Goal: Information Seeking & Learning: Learn about a topic

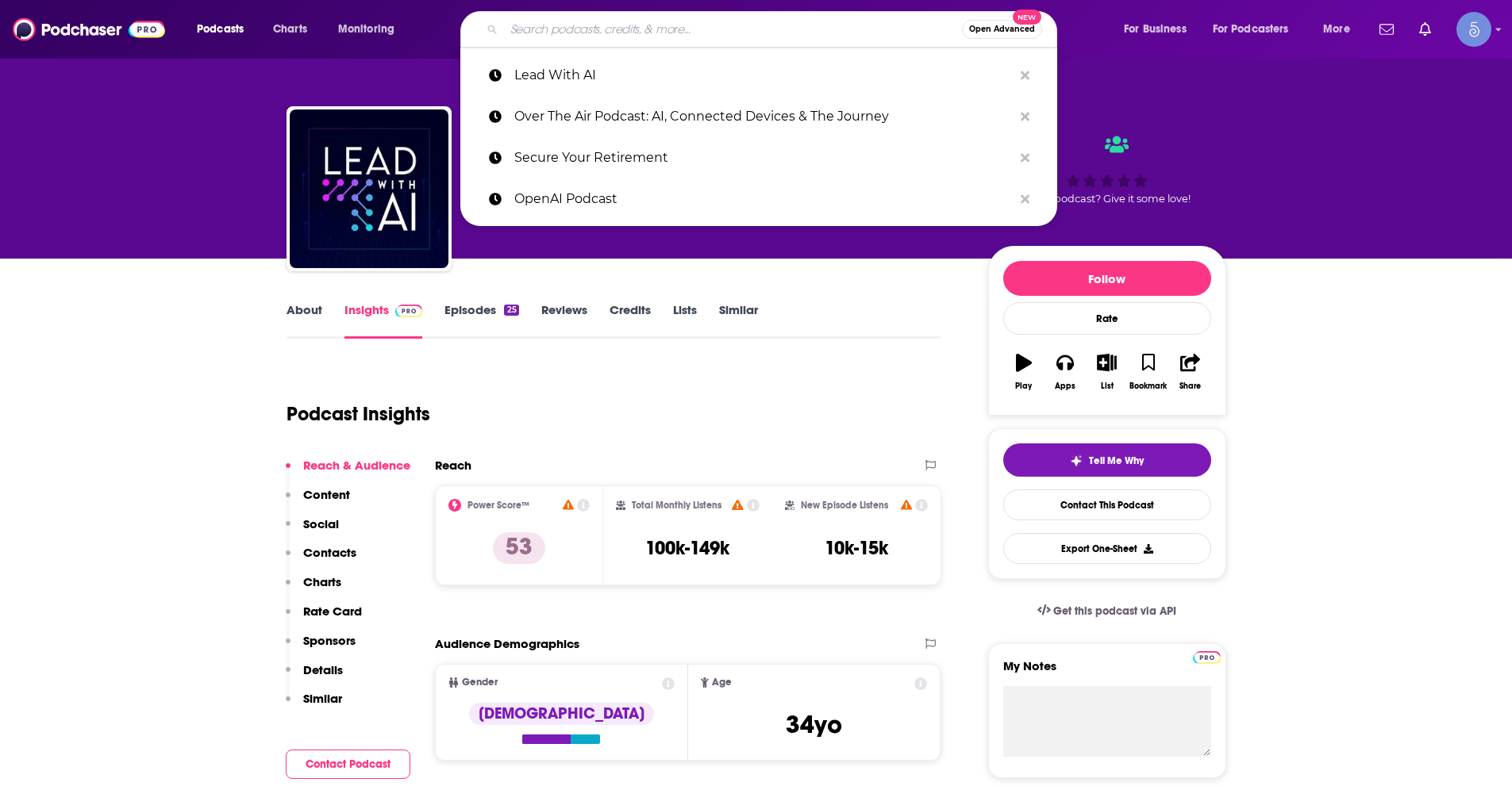
type input "Step By Step with [PERSON_NAME]"
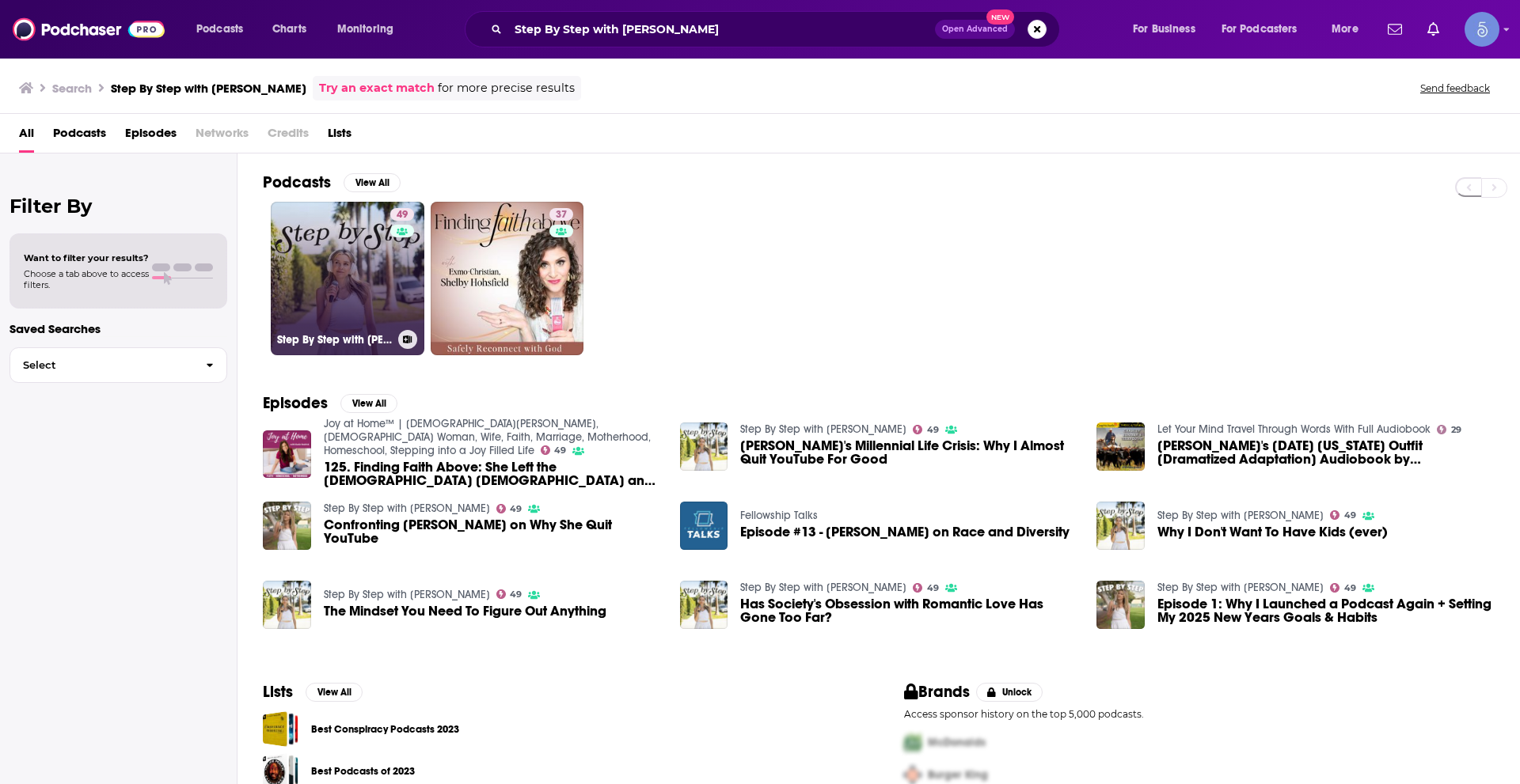
click at [349, 274] on link "49 Step By Step with [PERSON_NAME]" at bounding box center [347, 278] width 153 height 153
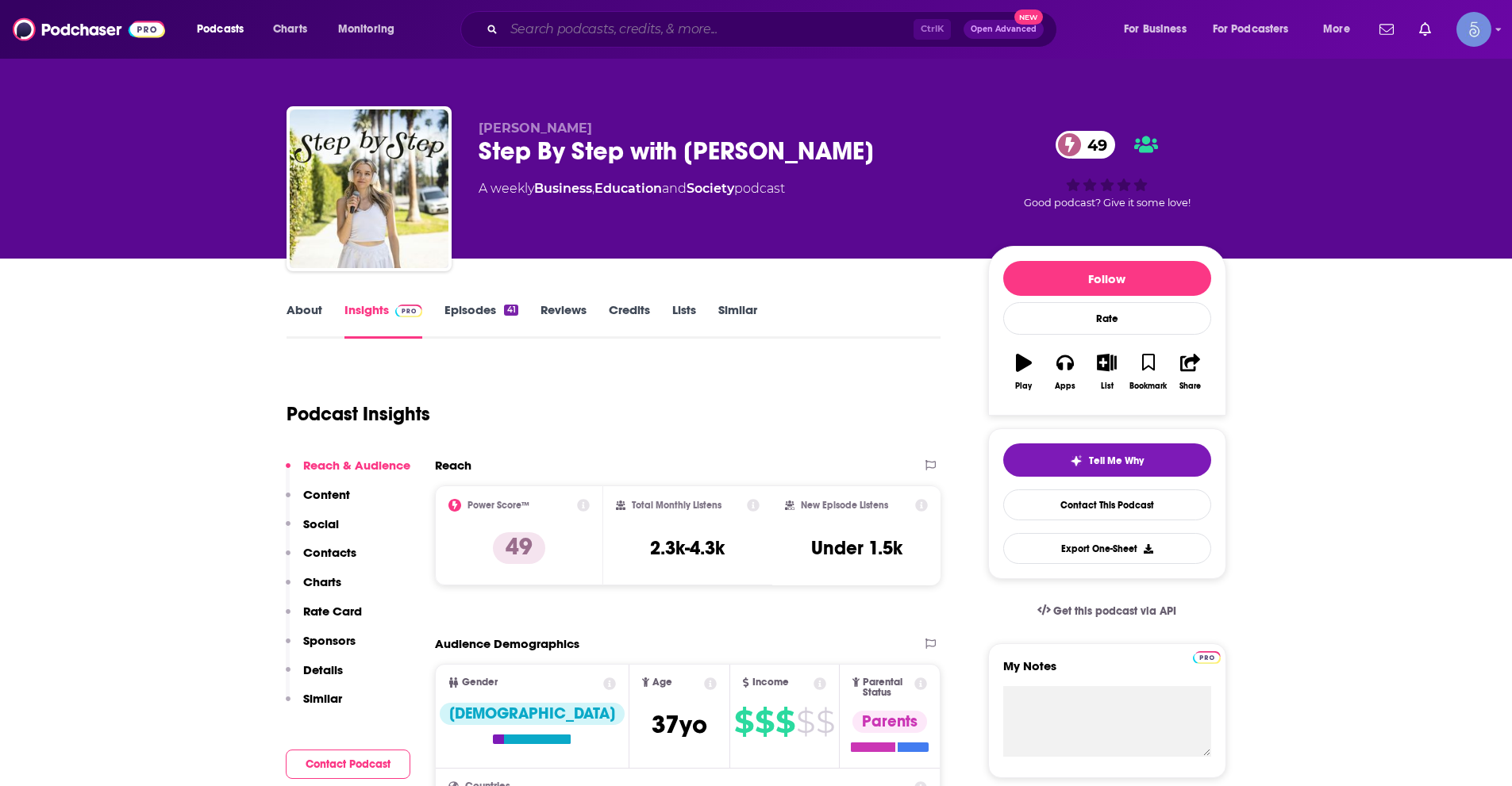
click at [559, 34] on input "Search podcasts, credits, & more..." at bounding box center [709, 29] width 410 height 25
paste input "LIFT"
type input "LIFT"
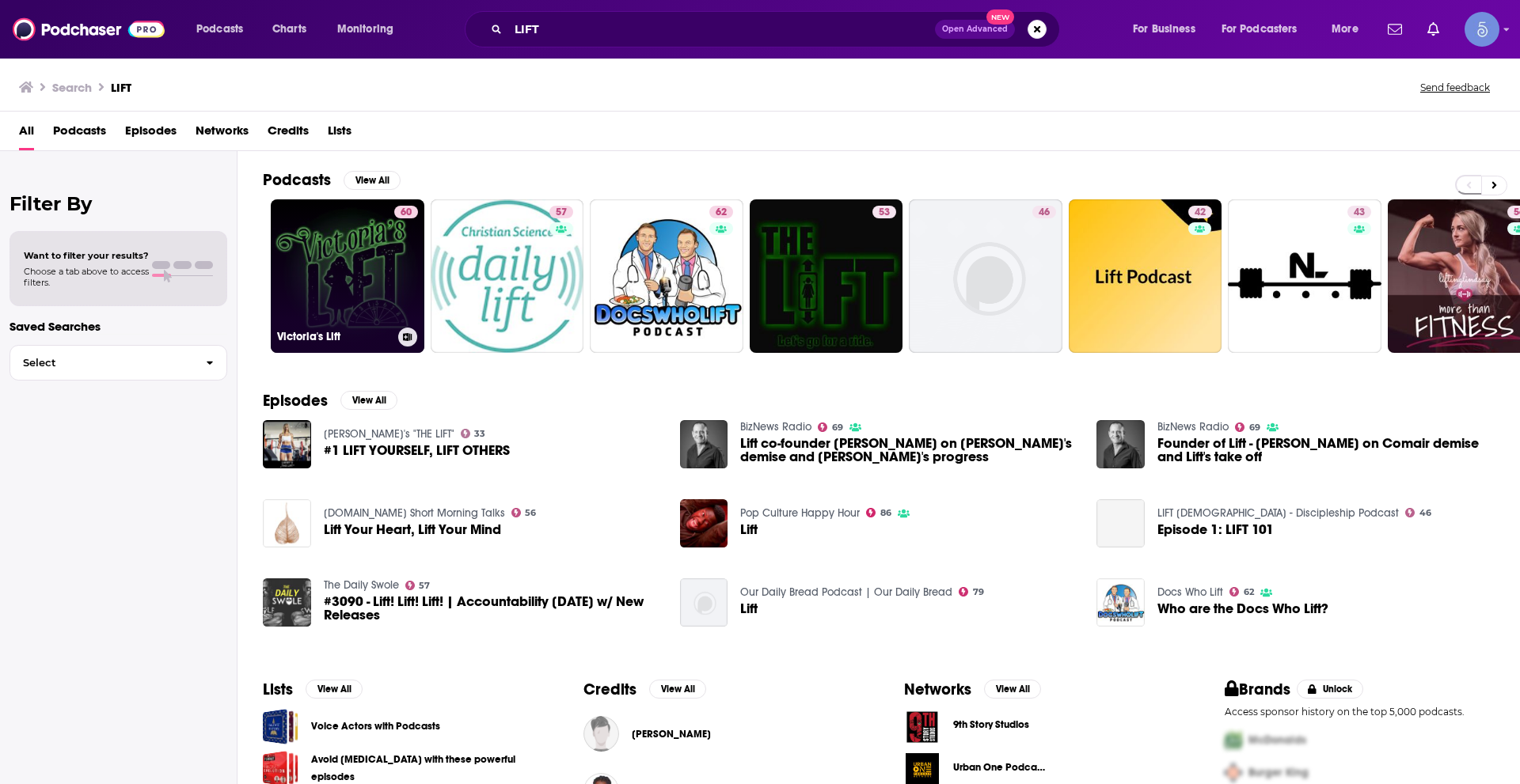
click at [372, 303] on link "60 Victoria's Lift" at bounding box center [347, 276] width 153 height 153
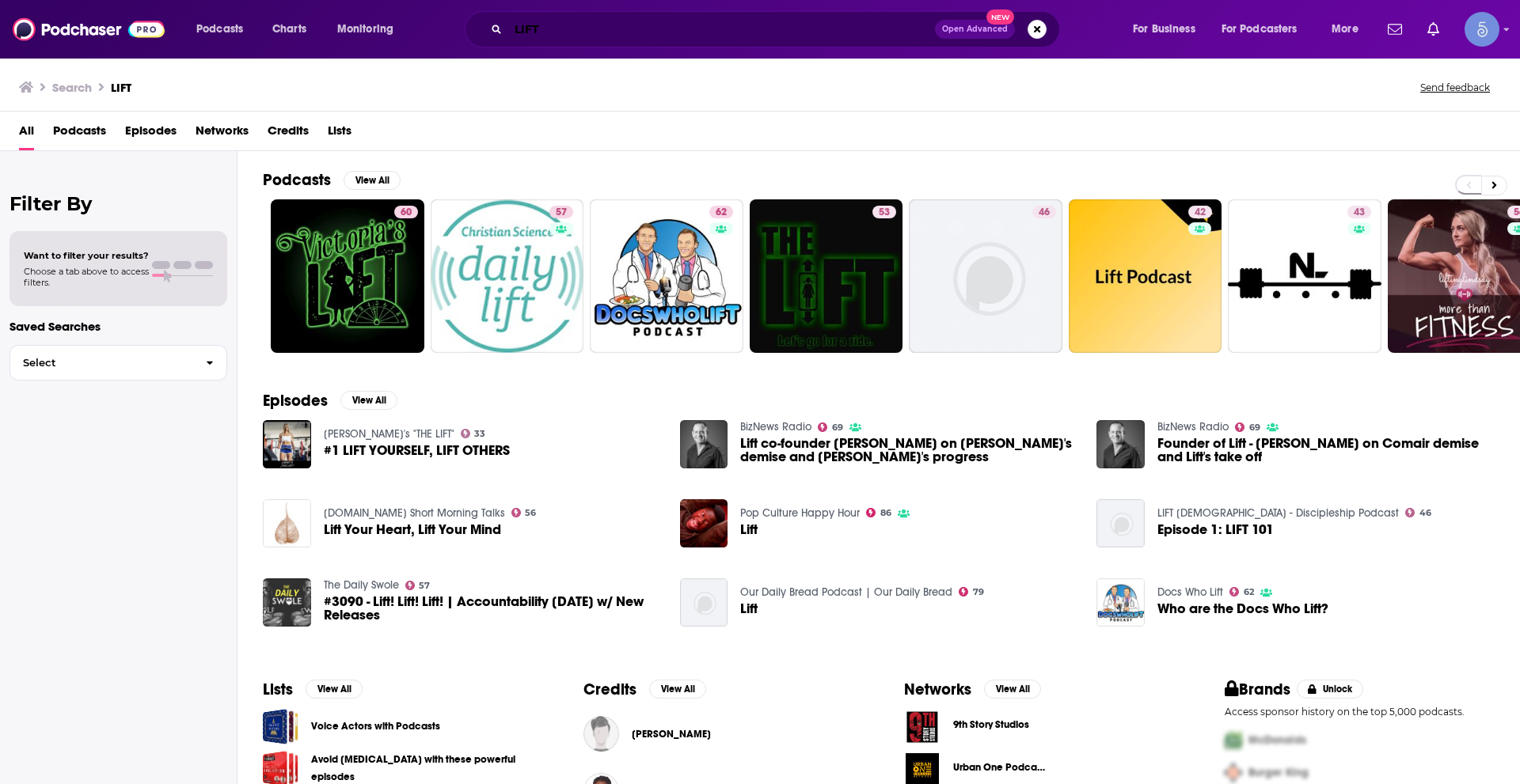
click at [557, 29] on input "LIFT" at bounding box center [721, 29] width 426 height 25
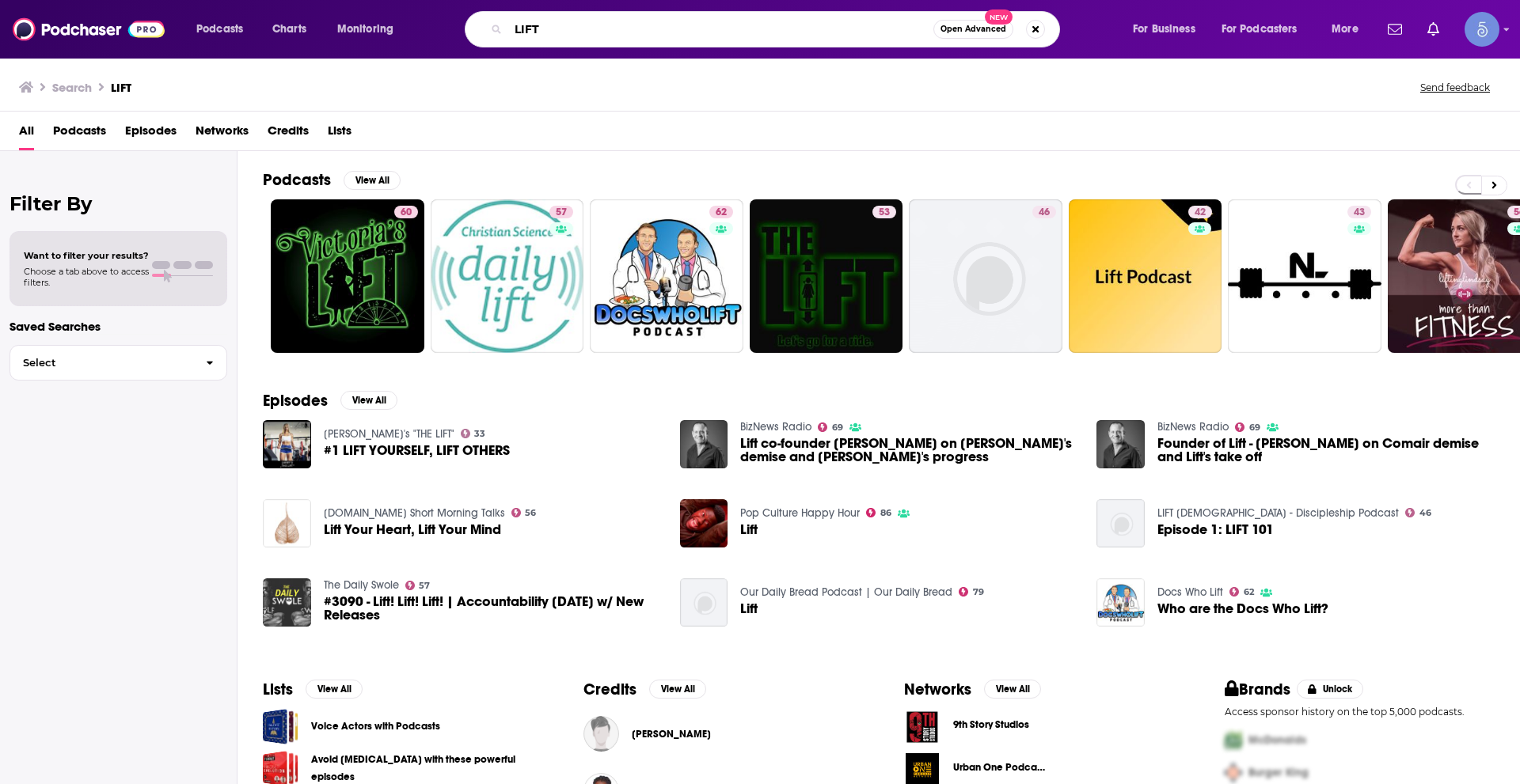
click at [557, 29] on input "LIFT" at bounding box center [721, 29] width 425 height 25
paste input "[PERSON_NAME]"
type input "LIFT [PERSON_NAME]"
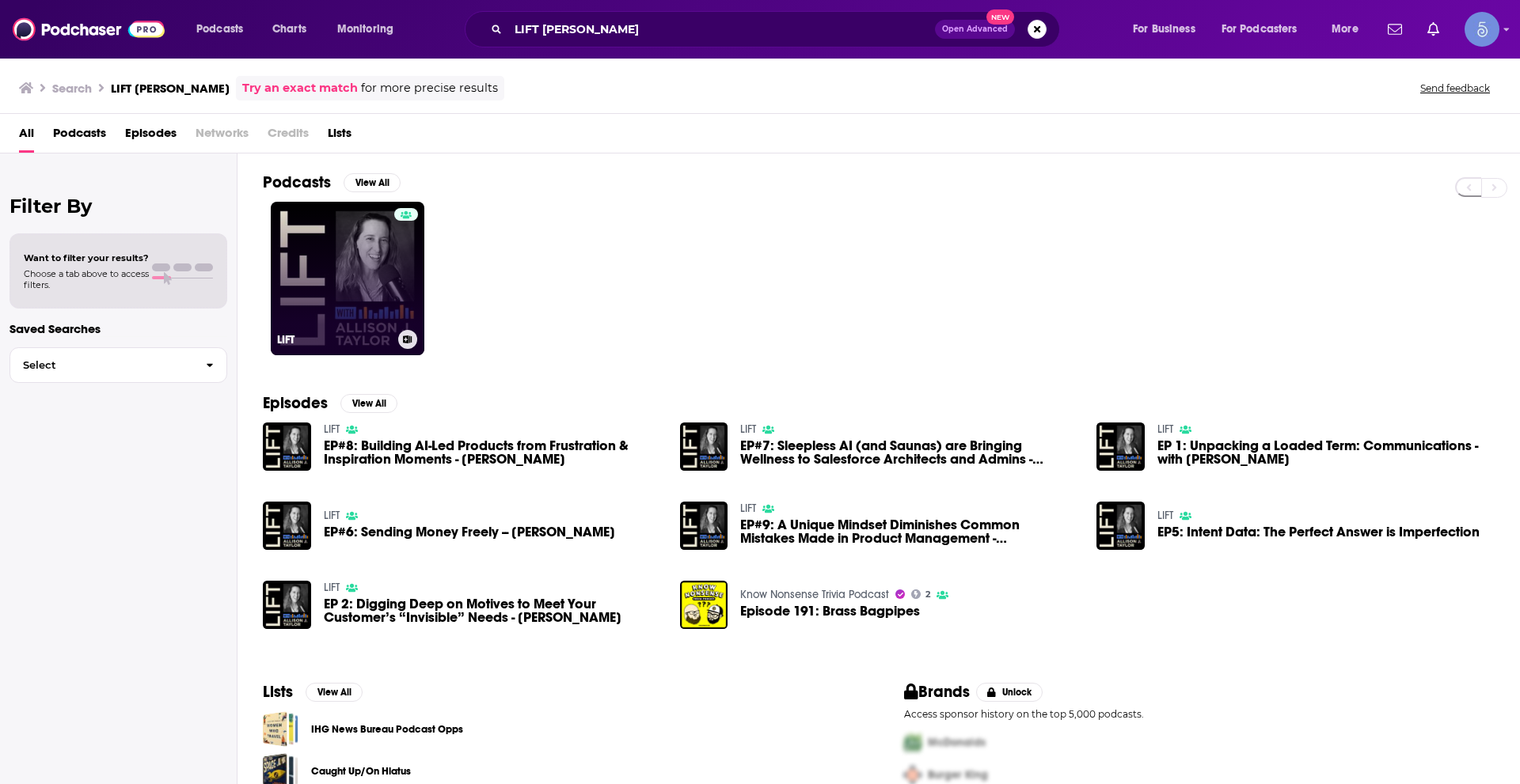
click at [379, 286] on link "LIFT" at bounding box center [347, 278] width 153 height 153
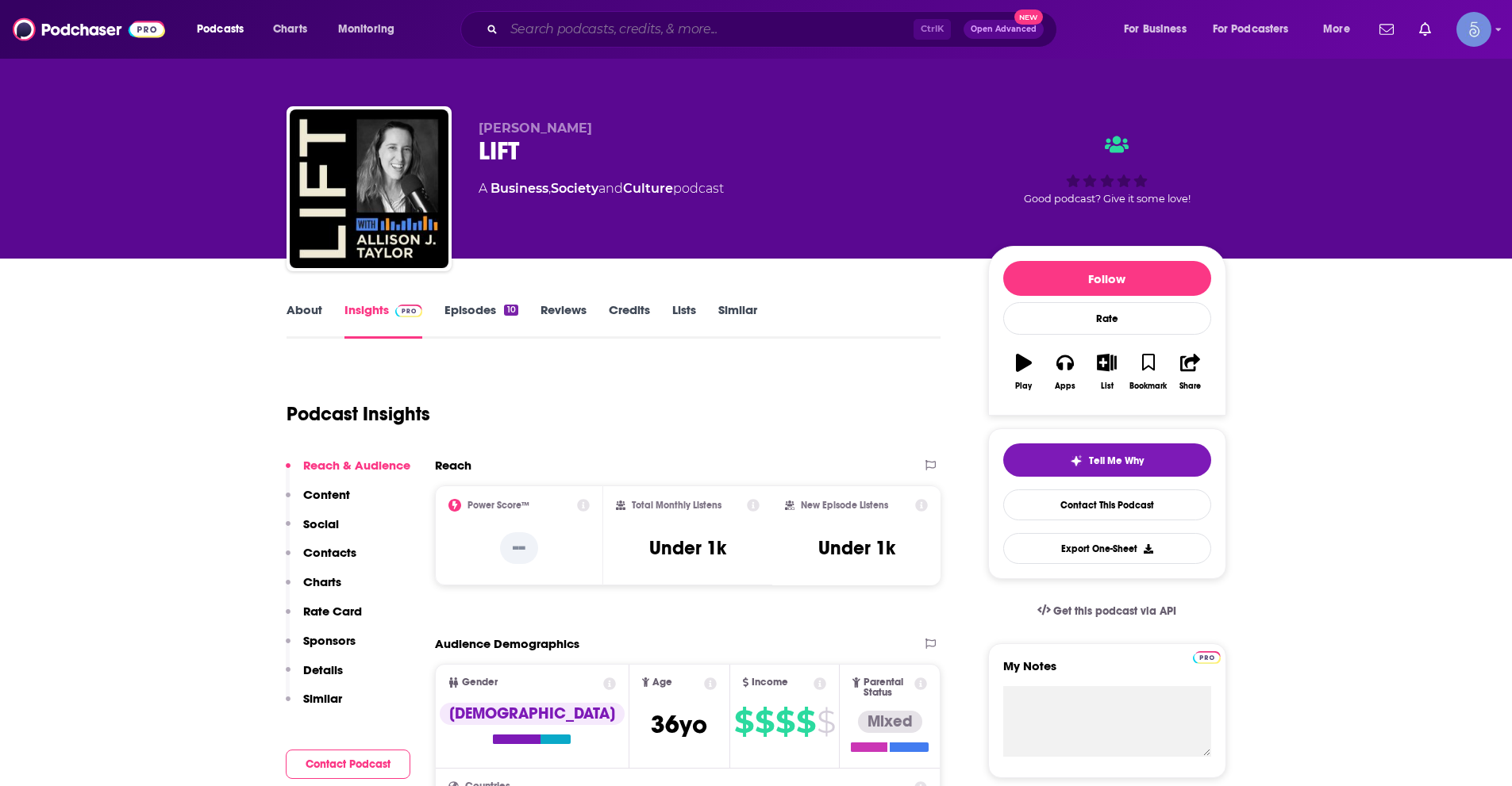
click at [636, 30] on input "Search podcasts, credits, & more..." at bounding box center [709, 29] width 410 height 25
paste input "Mystery AI Hype Theater 3000"
type input "Mystery AI Hype Theater 3000"
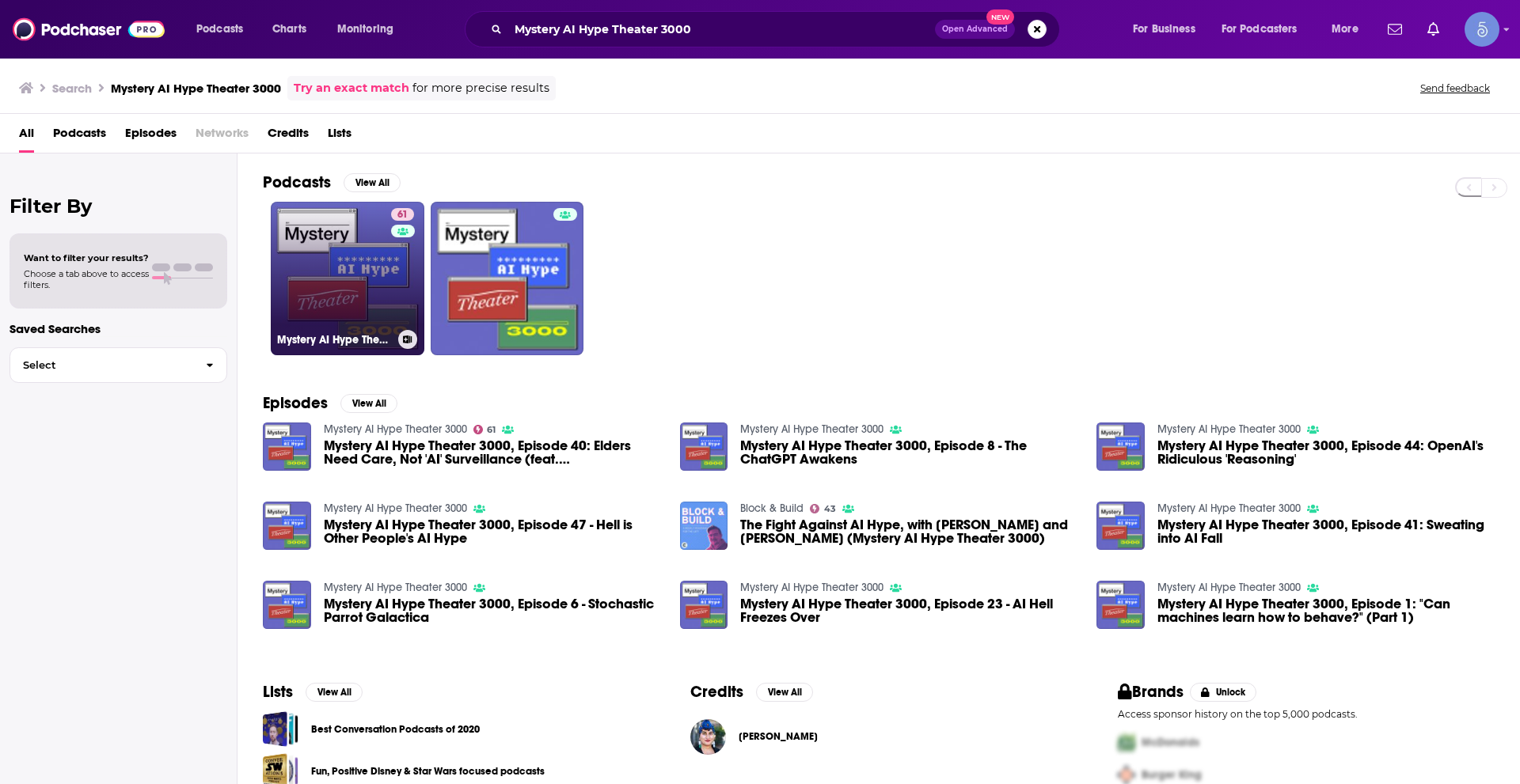
click at [370, 285] on link "61 Mystery AI Hype Theater 3000" at bounding box center [347, 278] width 153 height 153
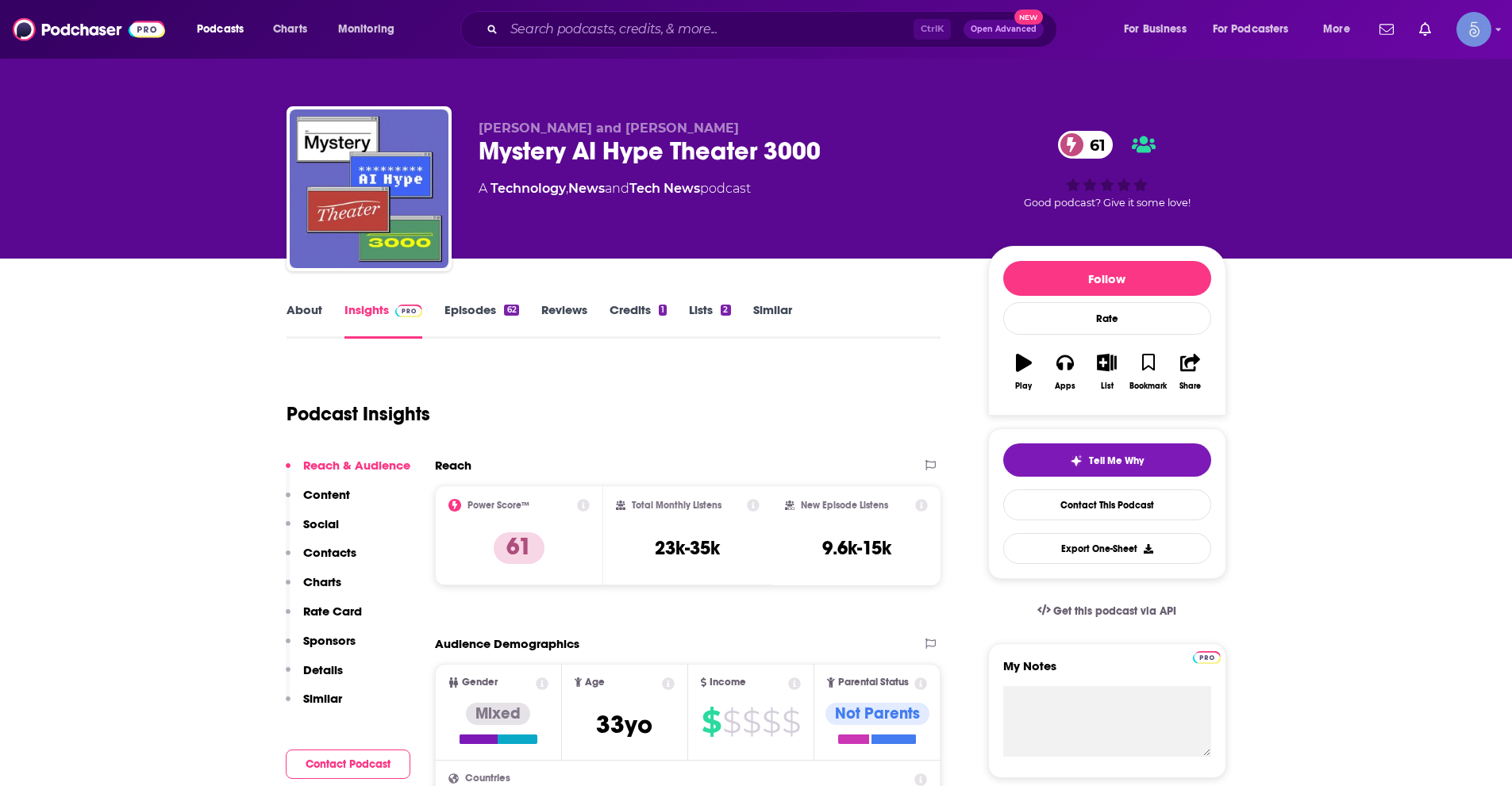
click at [645, 42] on div "Ctrl K Open Advanced New" at bounding box center [758, 29] width 597 height 37
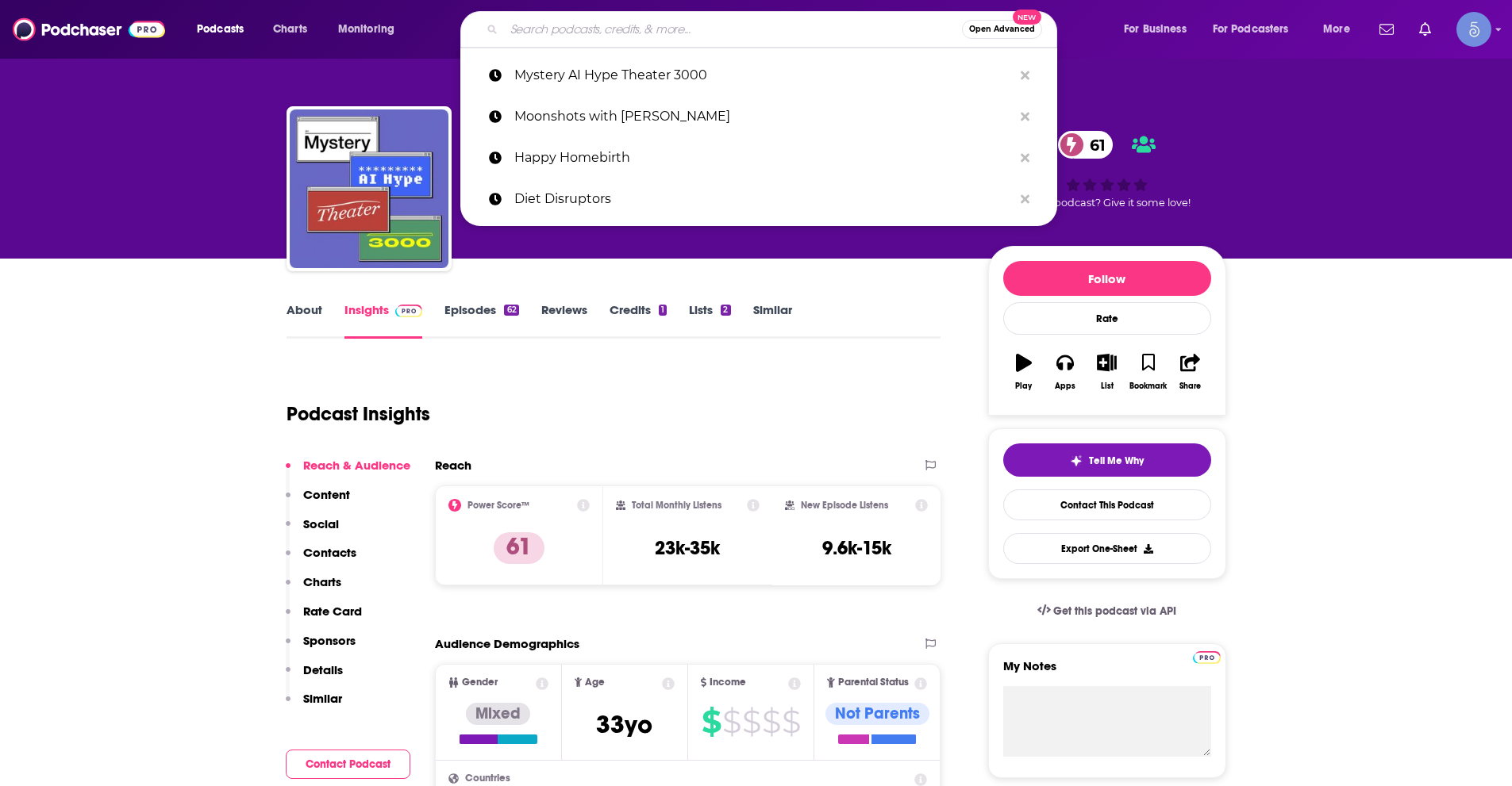
click at [644, 27] on input "Search podcasts, credits, & more..." at bounding box center [733, 29] width 457 height 25
paste input "storytelling with data podcast"
type input "storytelling with data podcast"
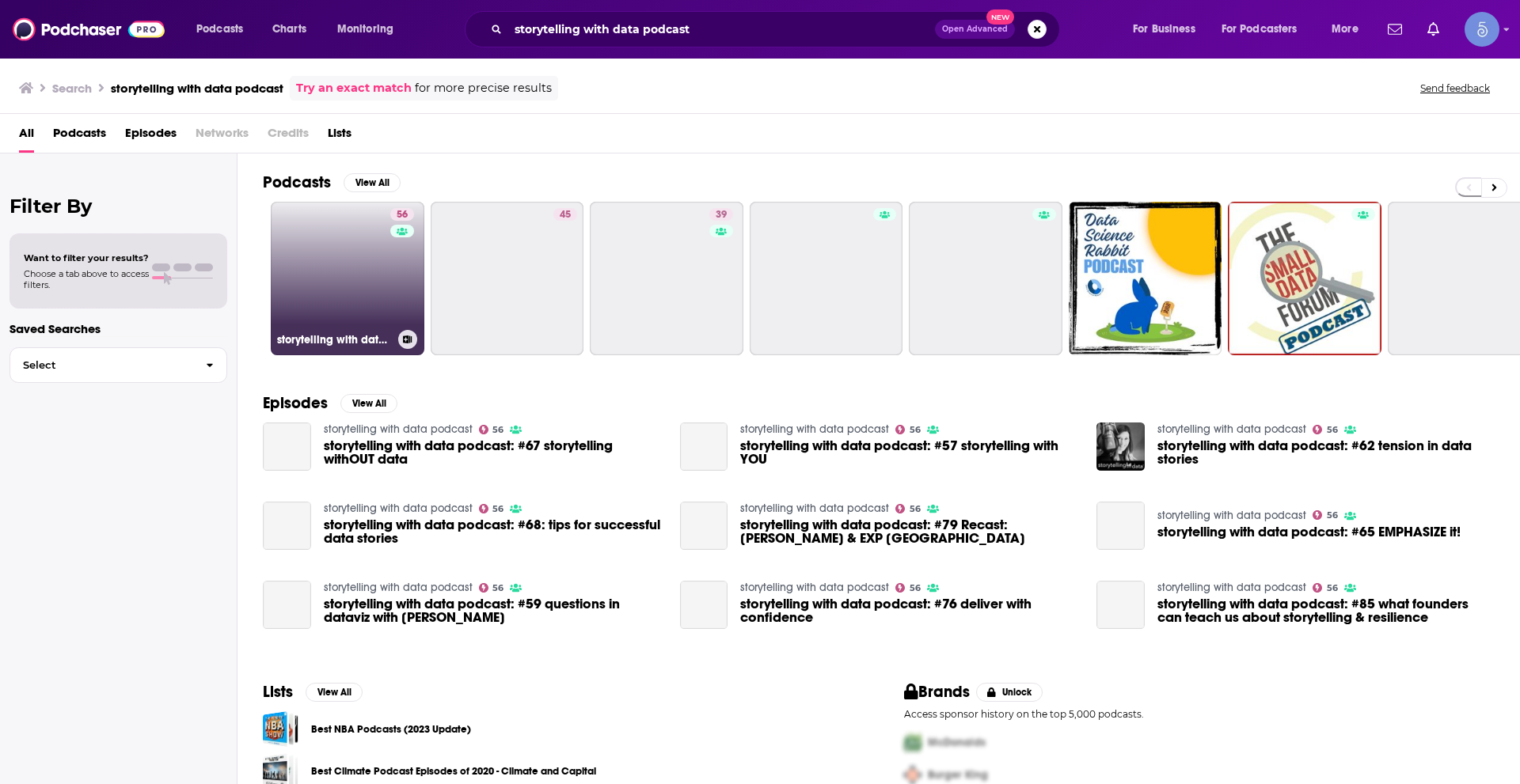
click at [359, 284] on link "56 storytelling with data podcast" at bounding box center [347, 278] width 153 height 153
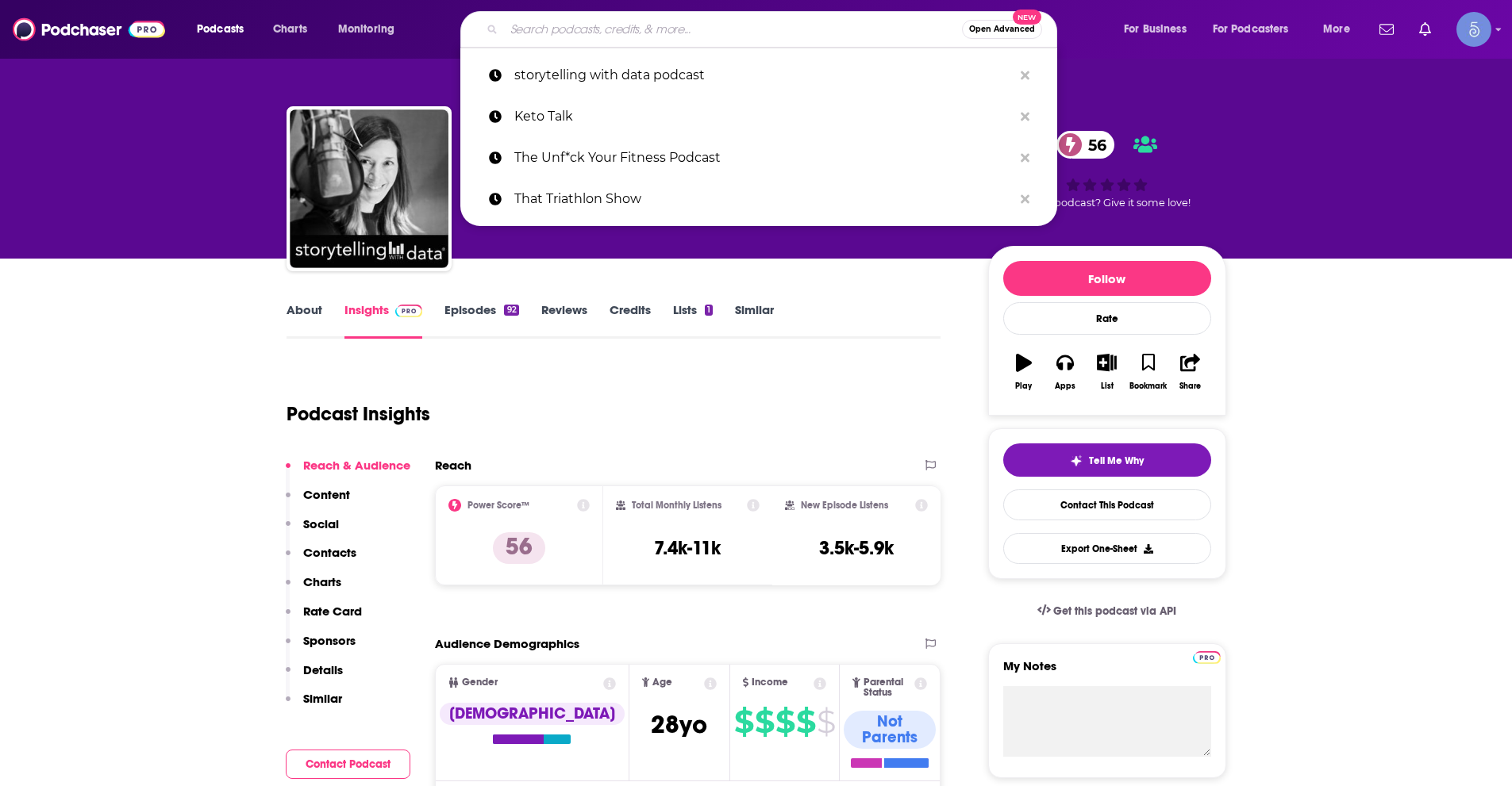
click at [557, 25] on input "Search podcasts, credits, & more..." at bounding box center [733, 29] width 457 height 25
paste input "[PERSON_NAME]'s Game"
type input "[PERSON_NAME]'s Game"
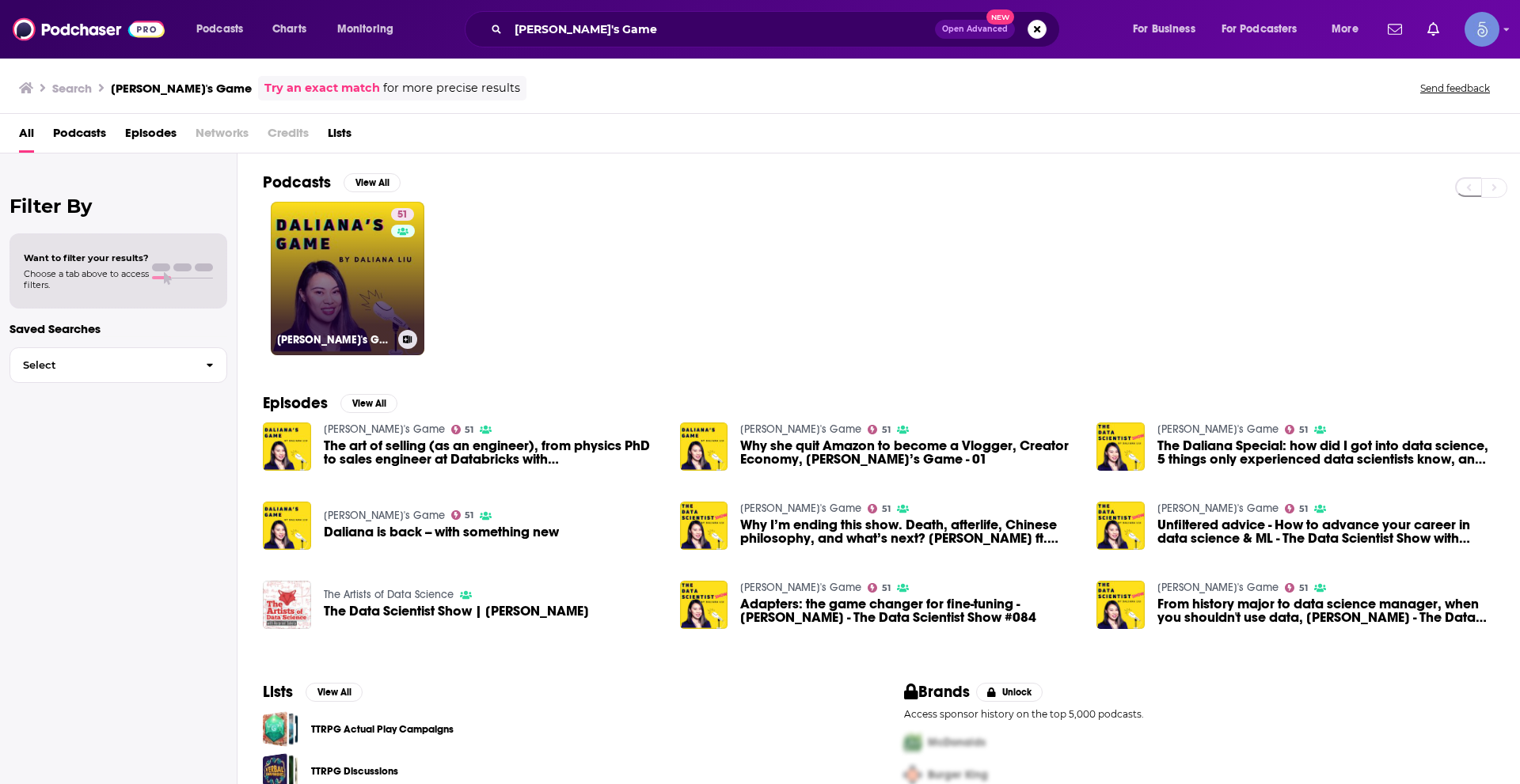
click at [367, 292] on link "51 [PERSON_NAME]'s Game" at bounding box center [347, 278] width 153 height 153
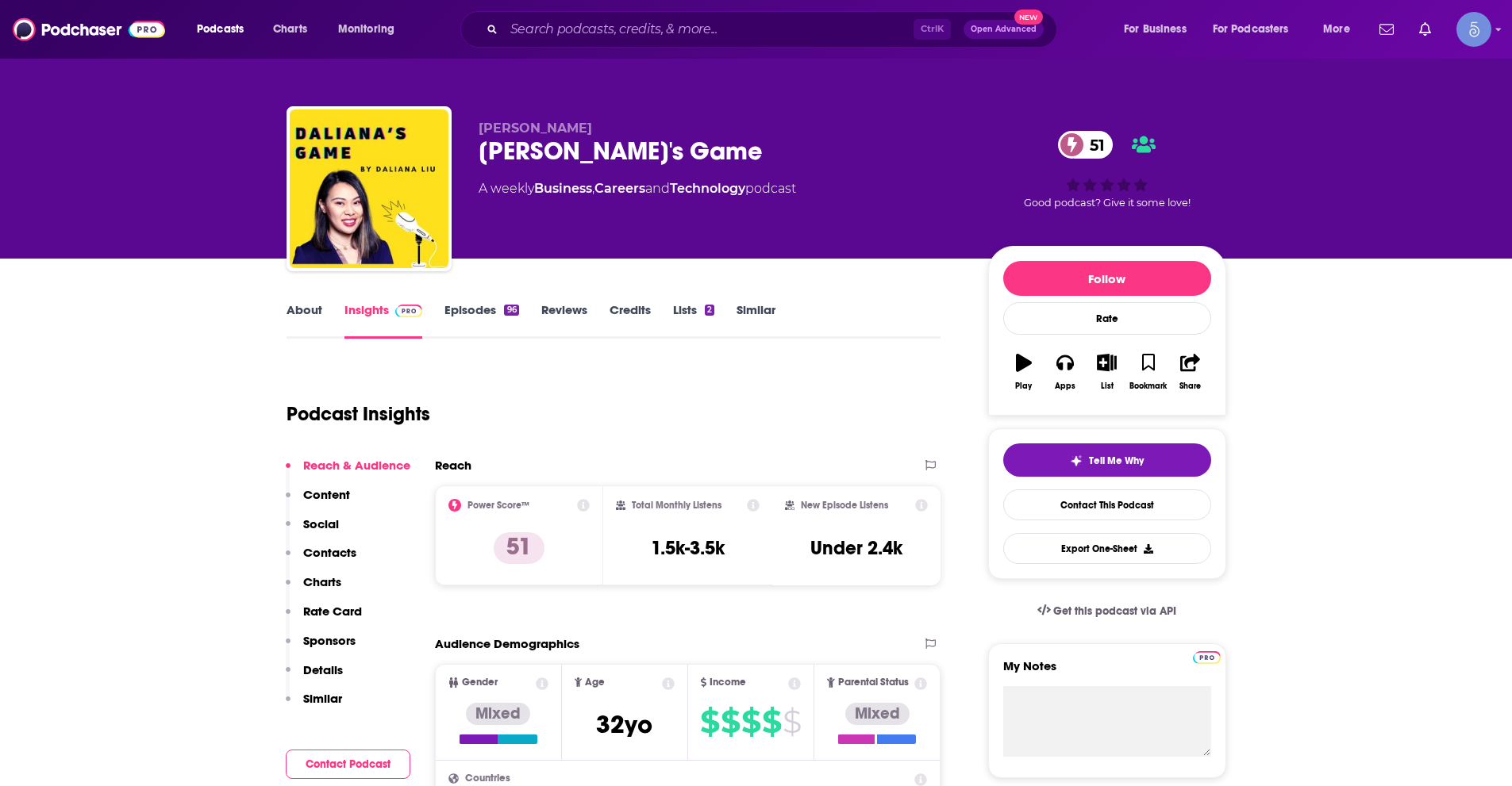
click at [689, 16] on div "Ctrl K Open Advanced New" at bounding box center [758, 29] width 597 height 37
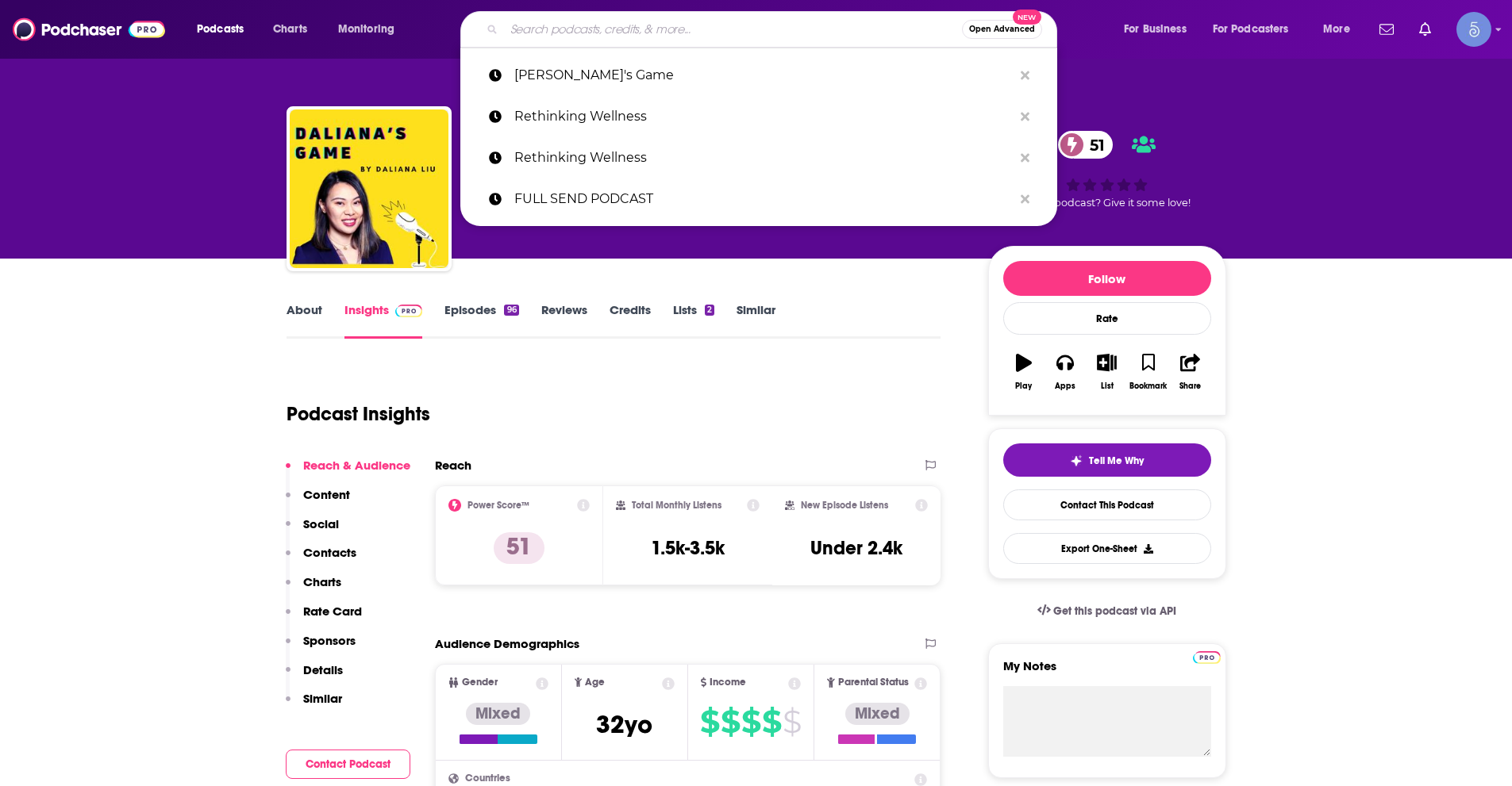
click at [689, 20] on input "Search podcasts, credits, & more..." at bounding box center [733, 29] width 457 height 25
paste input "Would You Believe…? with [PERSON_NAME]"
type input "Would You Believe…? with [PERSON_NAME]"
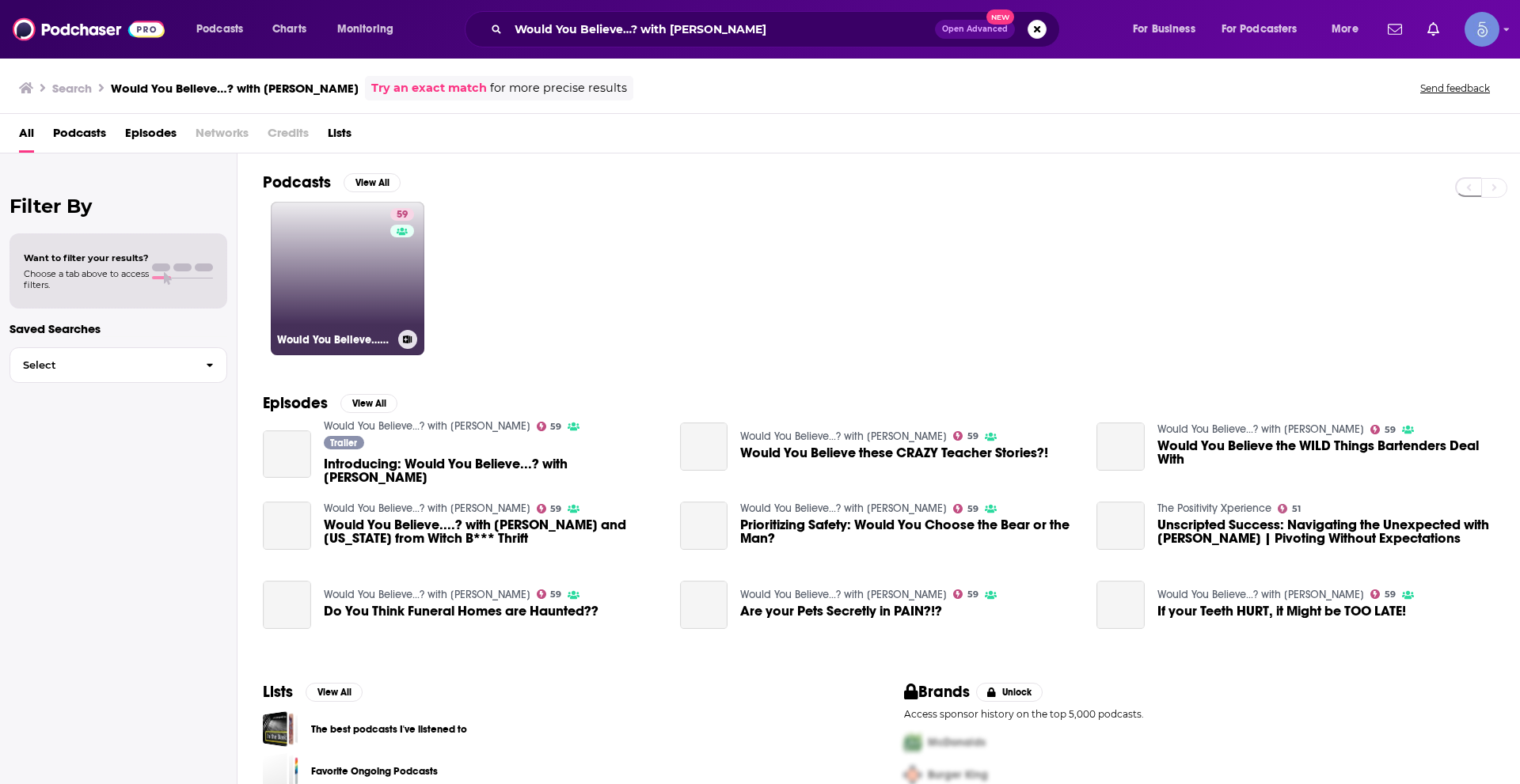
click at [383, 285] on link "59 Would You Believe…? with [PERSON_NAME]" at bounding box center [347, 278] width 153 height 153
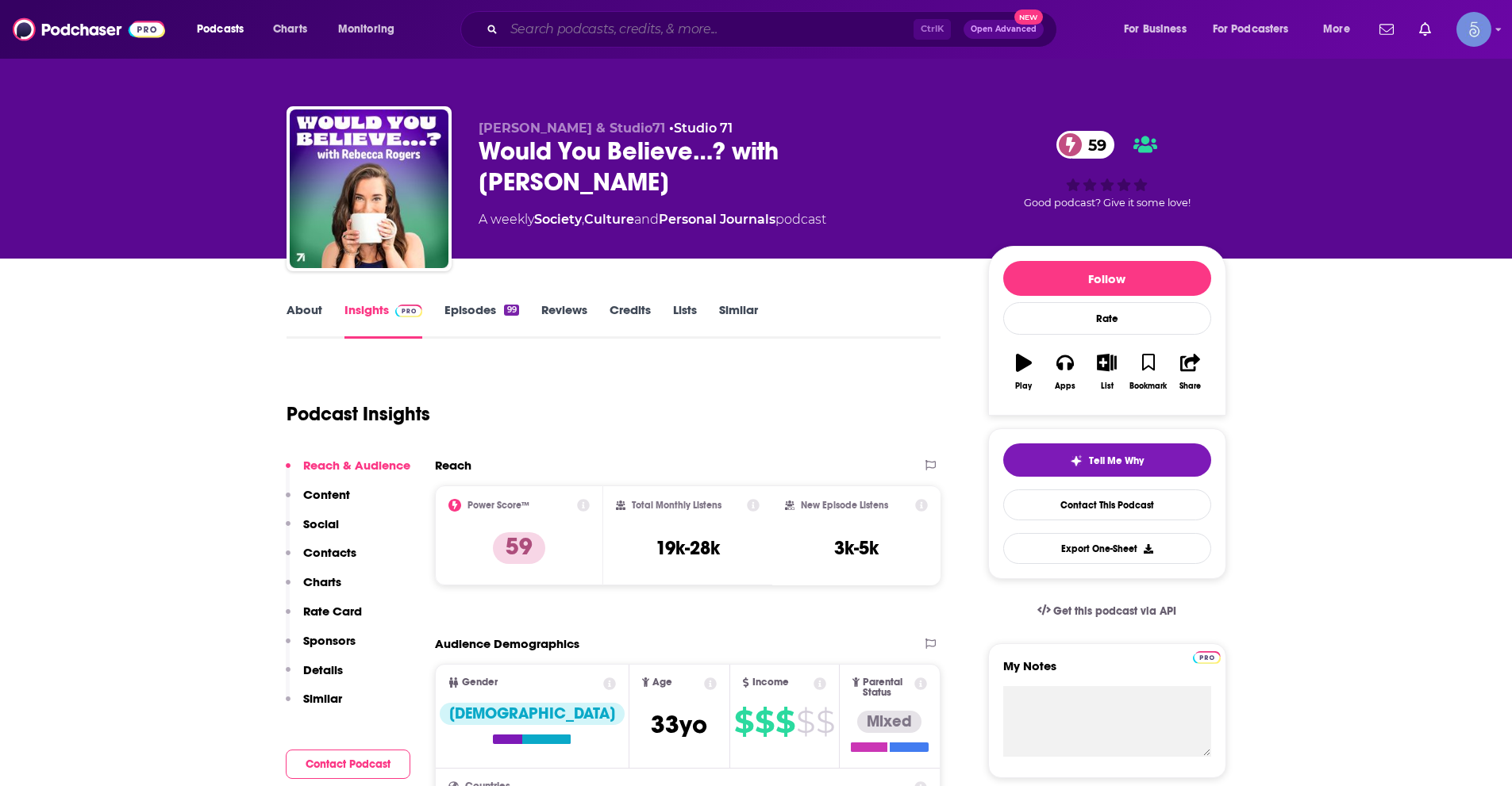
click at [611, 30] on input "Search podcasts, credits, & more..." at bounding box center [709, 29] width 410 height 25
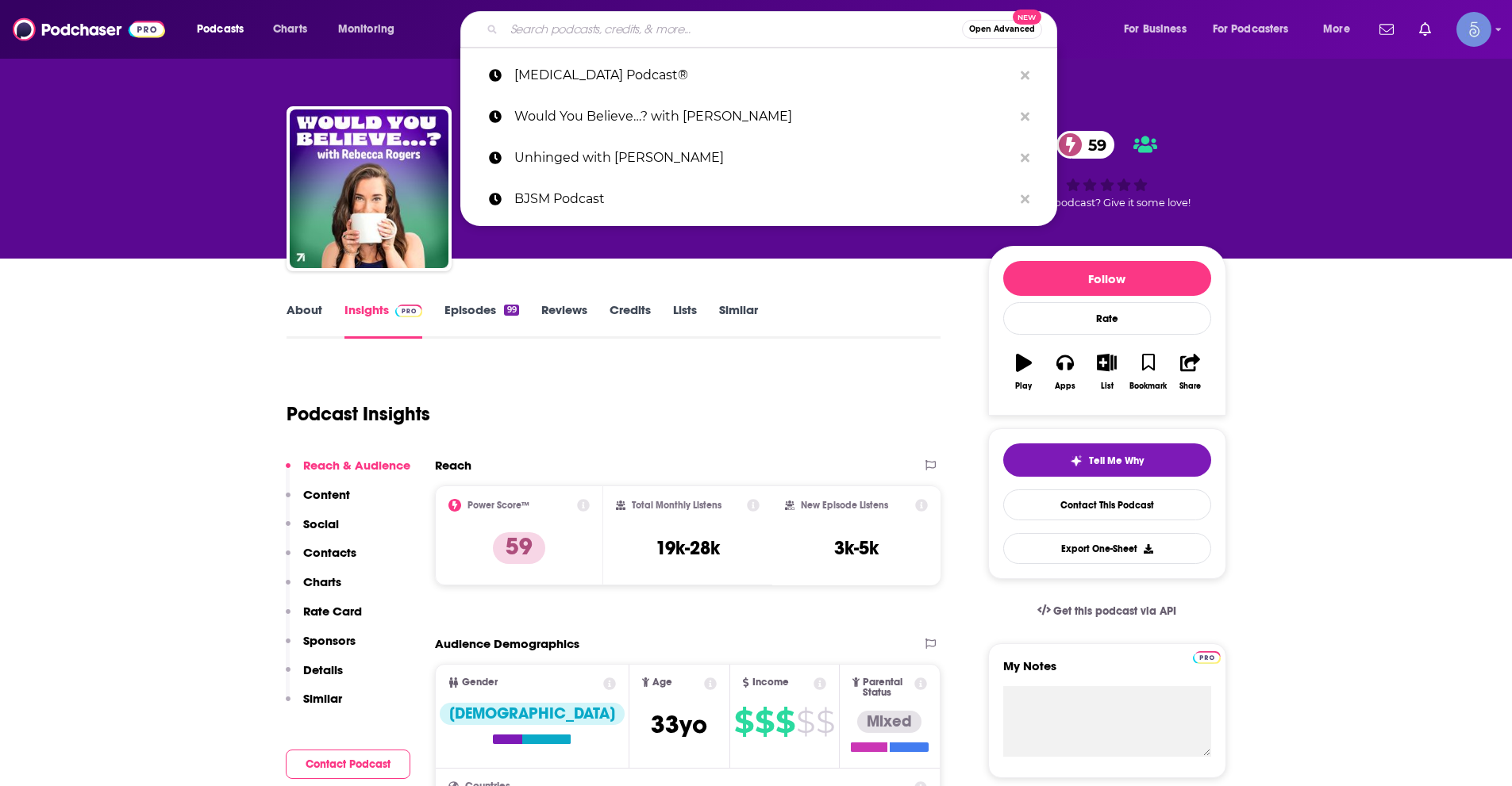
paste input "AI For Humans: Making Artificial Intelligence Fun & Practical"
type input "AI For Humans: Making Artificial Intelligence Fun & Practical"
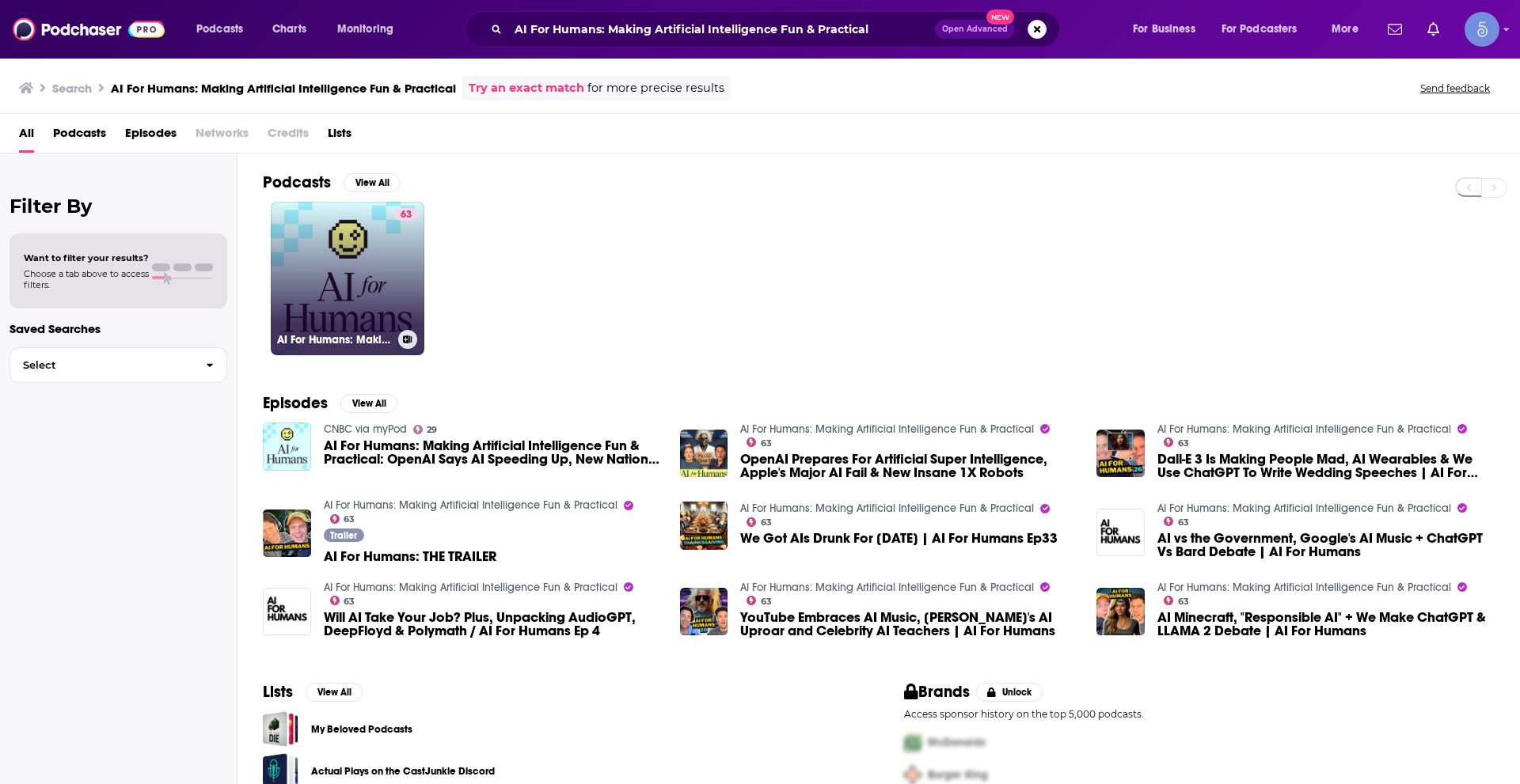
click at [361, 280] on link "63 AI For Humans: Making Artificial Intelligence Fun & Practical" at bounding box center [347, 278] width 153 height 153
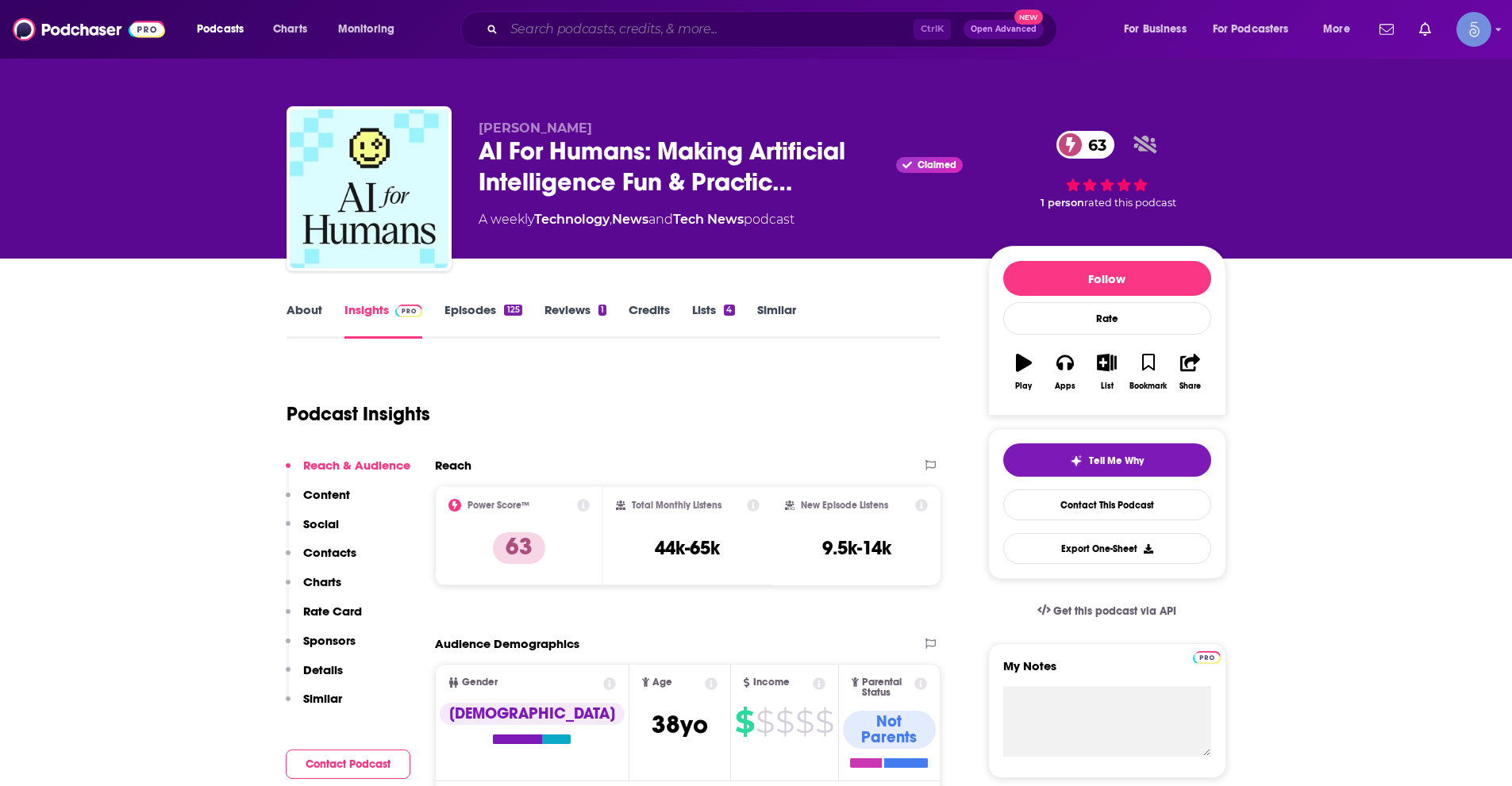
click at [571, 22] on input "Search podcasts, credits, & more..." at bounding box center [709, 29] width 410 height 25
paste input "Developer Voices"
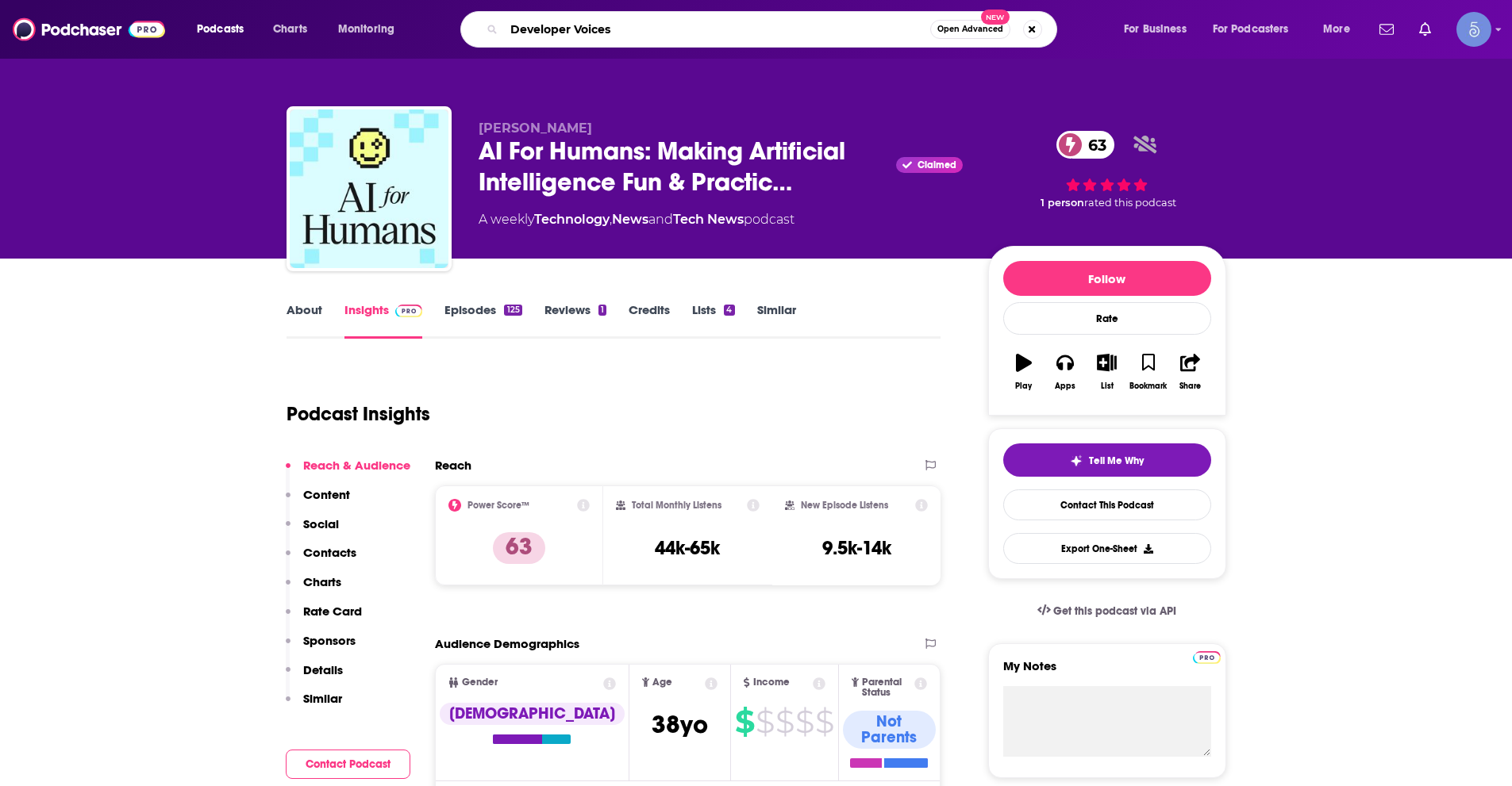
type input "Developer Voices"
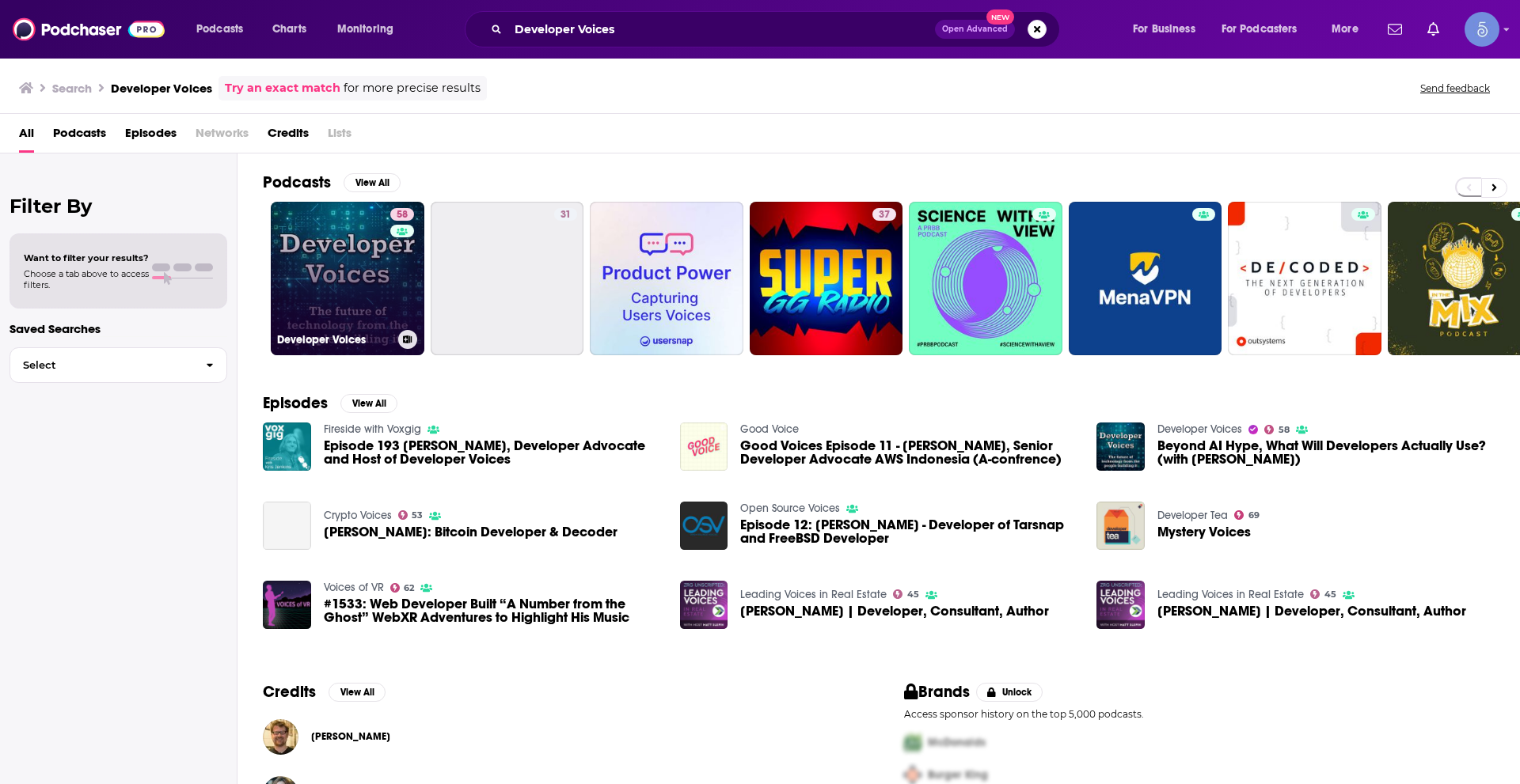
click at [382, 265] on link "58 Developer Voices" at bounding box center [347, 278] width 153 height 153
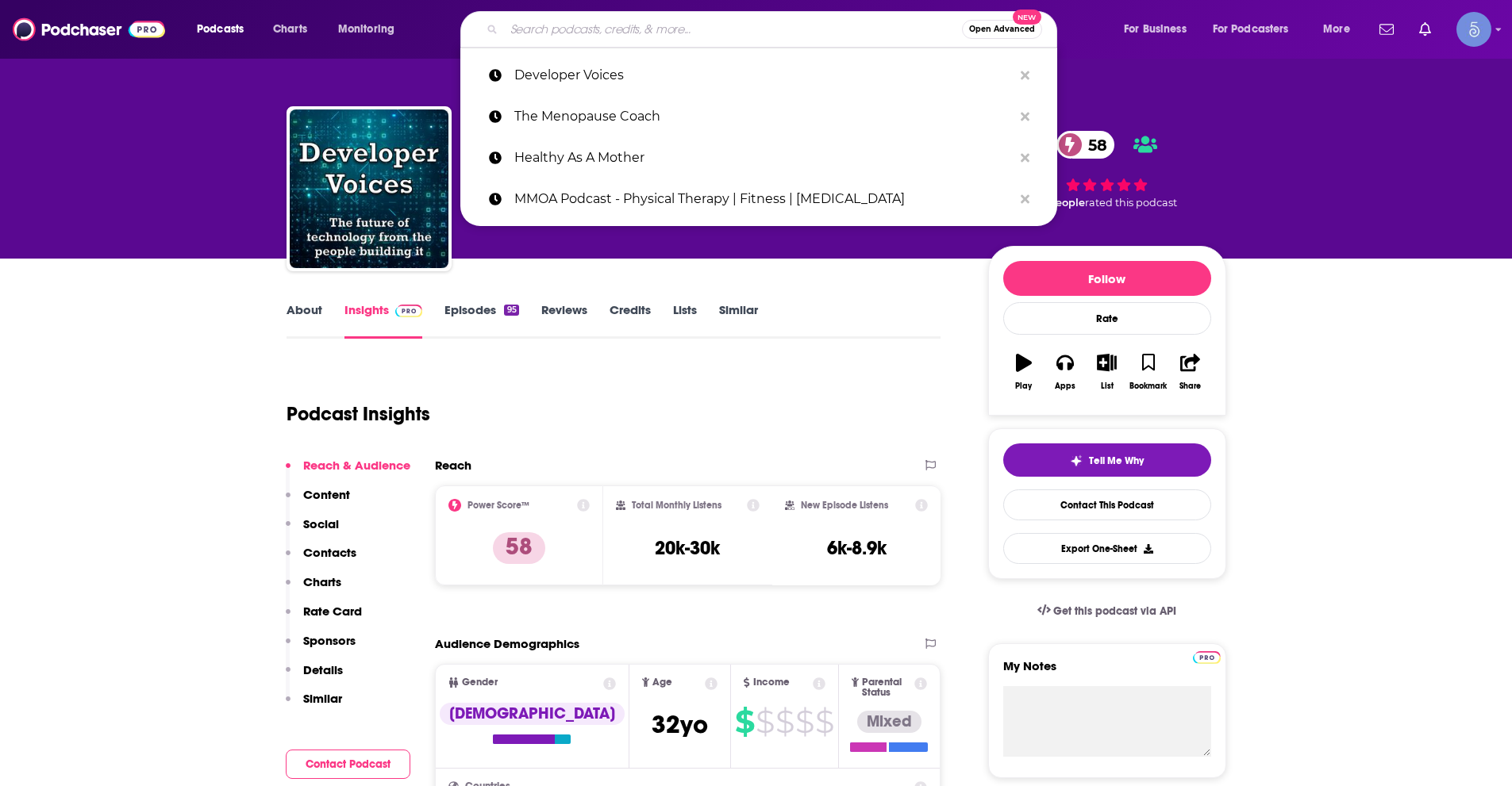
click at [576, 29] on input "Search podcasts, credits, & more..." at bounding box center [733, 29] width 457 height 25
paste input "Meet The Leader"
type input "Meet The Leader"
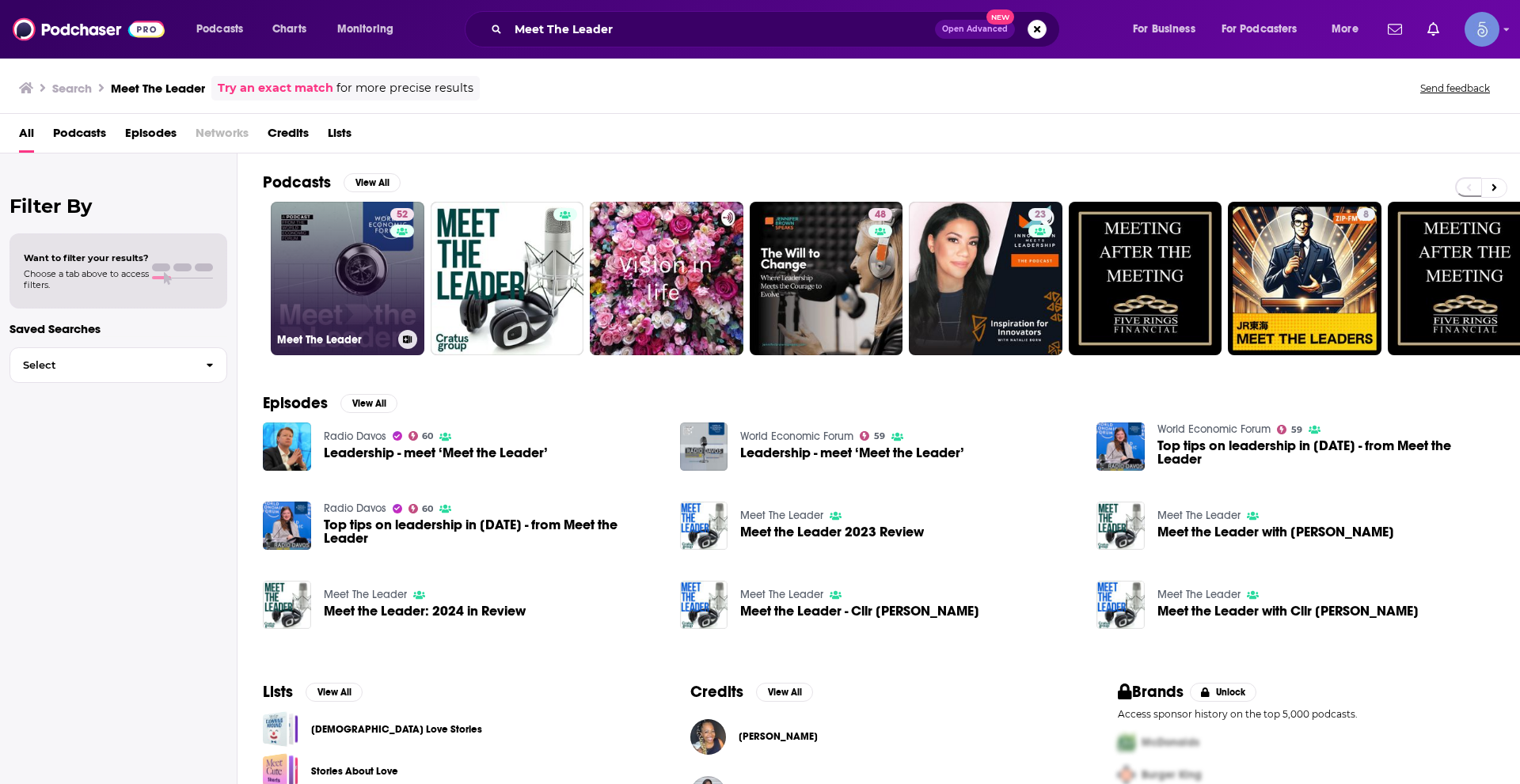
click at [411, 292] on div "52" at bounding box center [404, 268] width 28 height 122
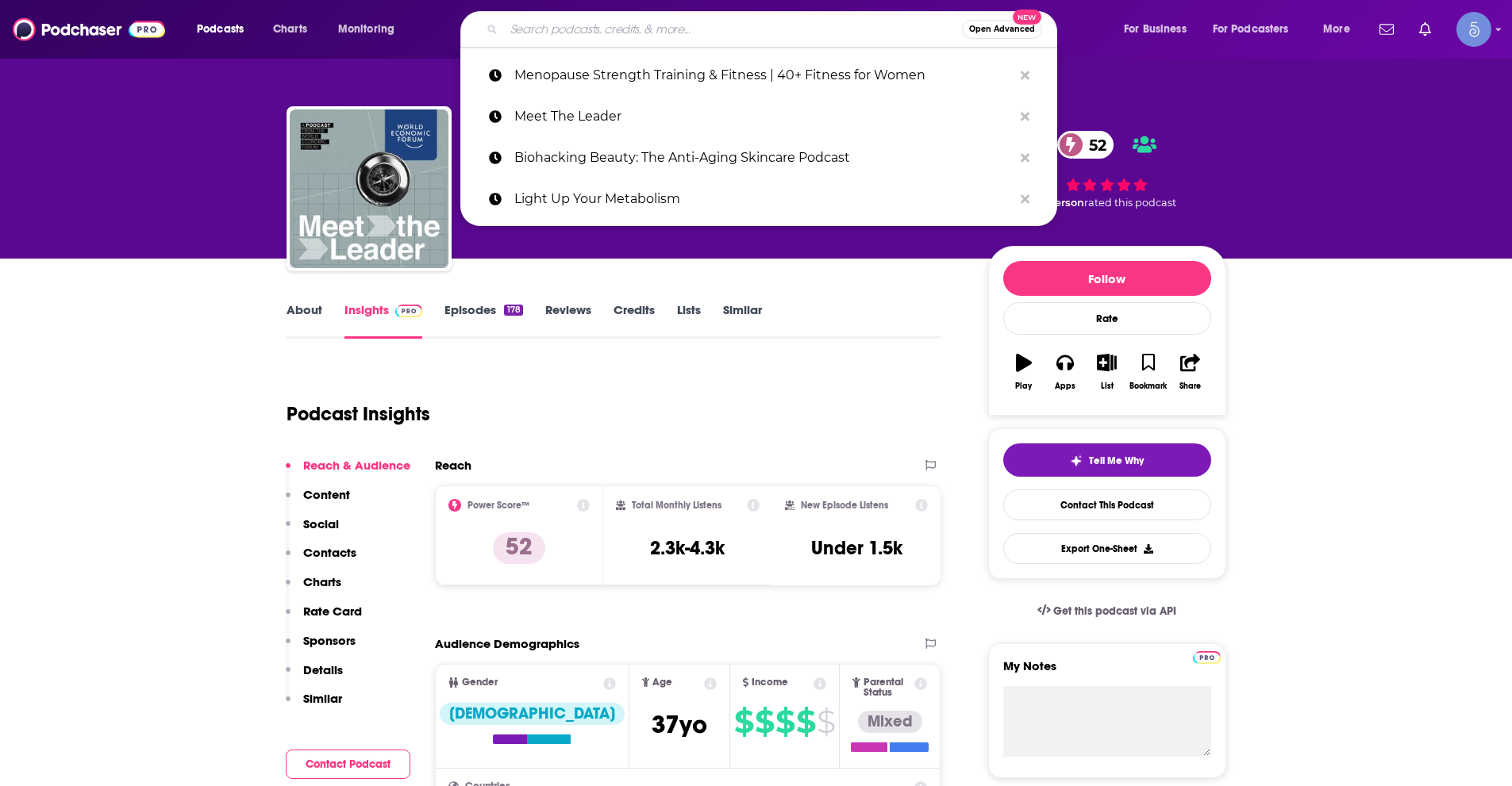
click at [725, 35] on input "Search podcasts, credits, & more..." at bounding box center [733, 29] width 457 height 25
paste input "More or Less"
type input "More or Less"
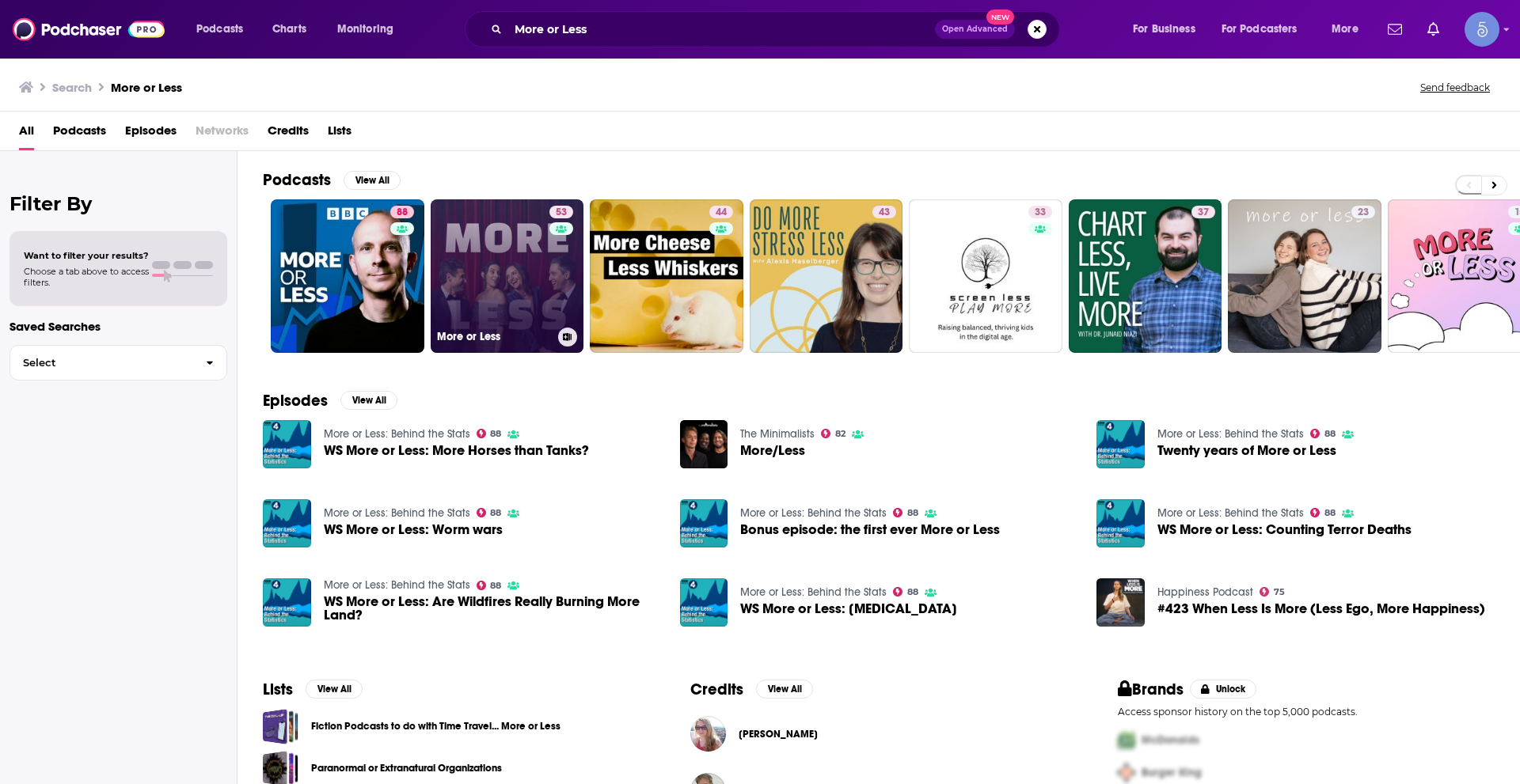
click at [538, 277] on link "53 More or Less" at bounding box center [507, 276] width 153 height 153
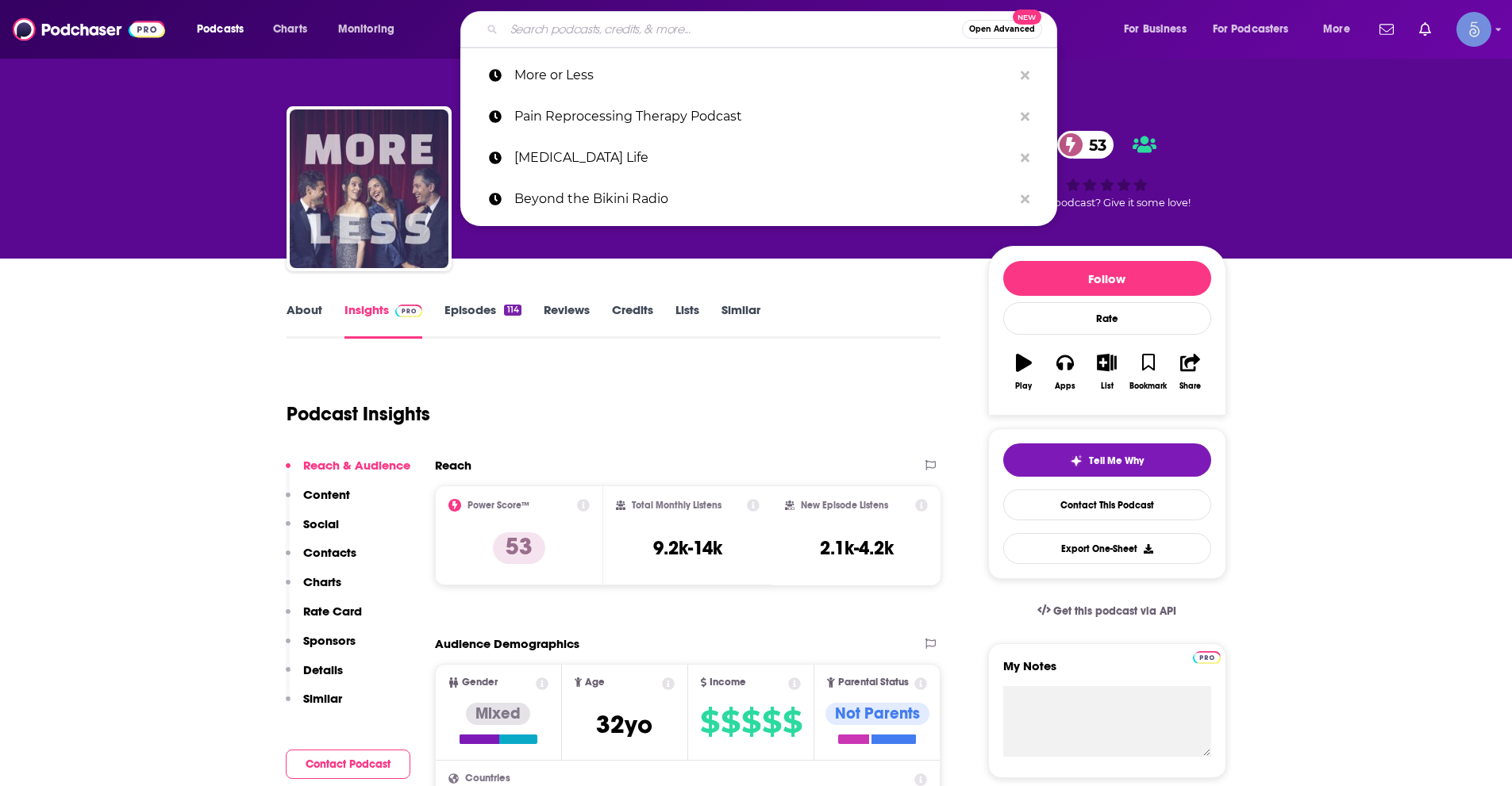
click at [539, 31] on input "Search podcasts, credits, & more..." at bounding box center [733, 29] width 457 height 25
paste input "What I Did Next"
type input "What I Did Next"
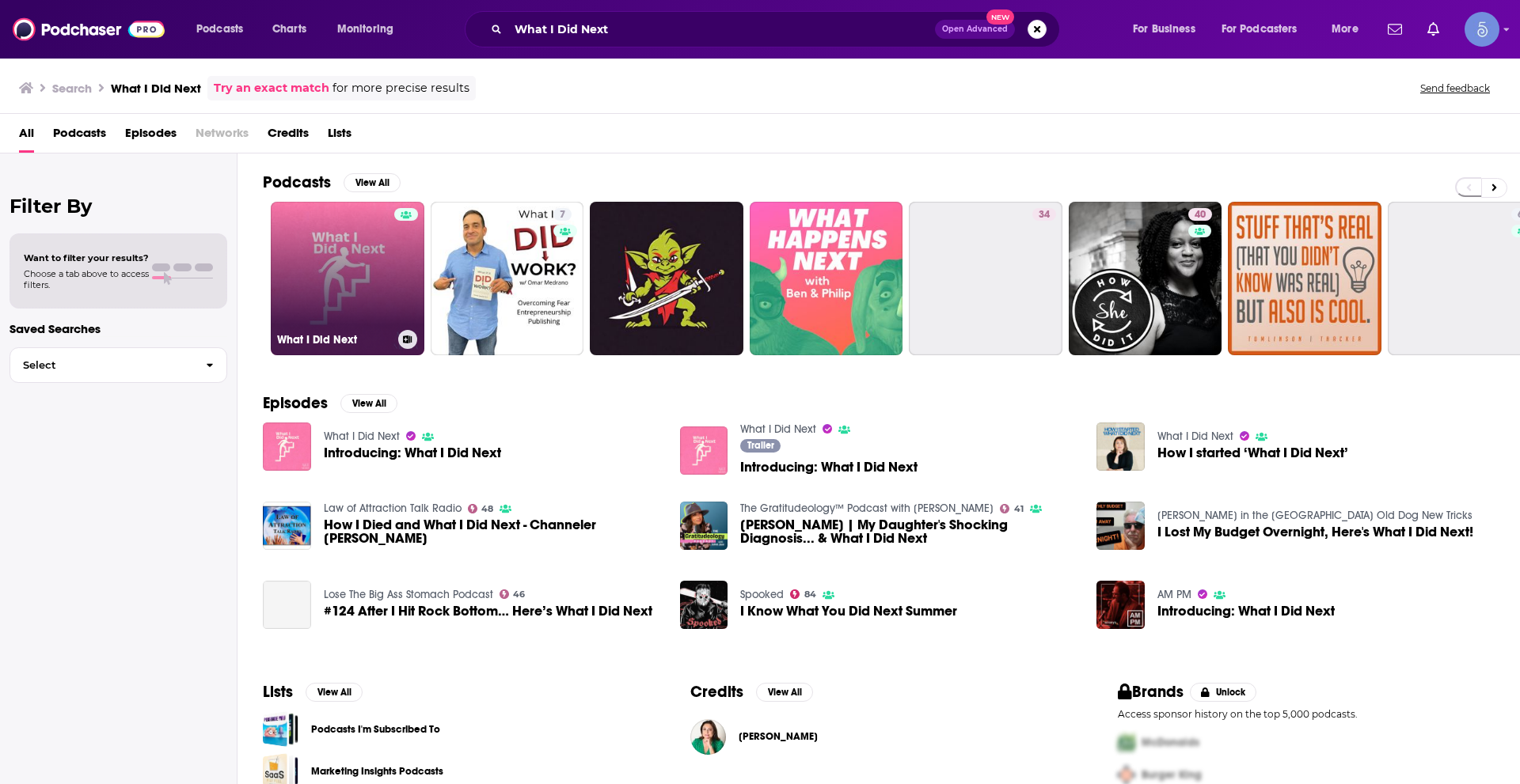
click at [394, 303] on div at bounding box center [406, 268] width 24 height 122
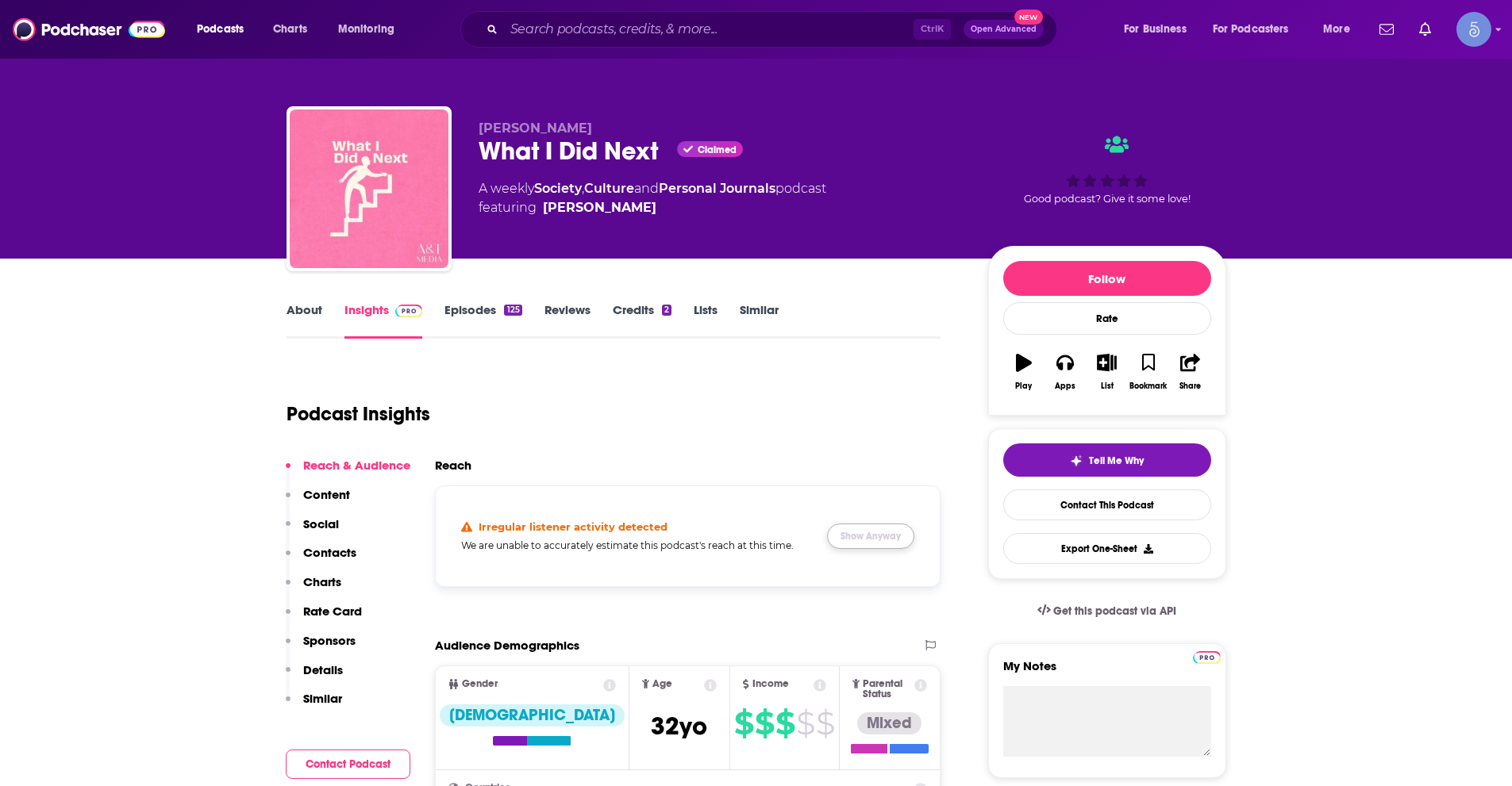
click at [884, 536] on button "Show Anyway" at bounding box center [871, 535] width 88 height 25
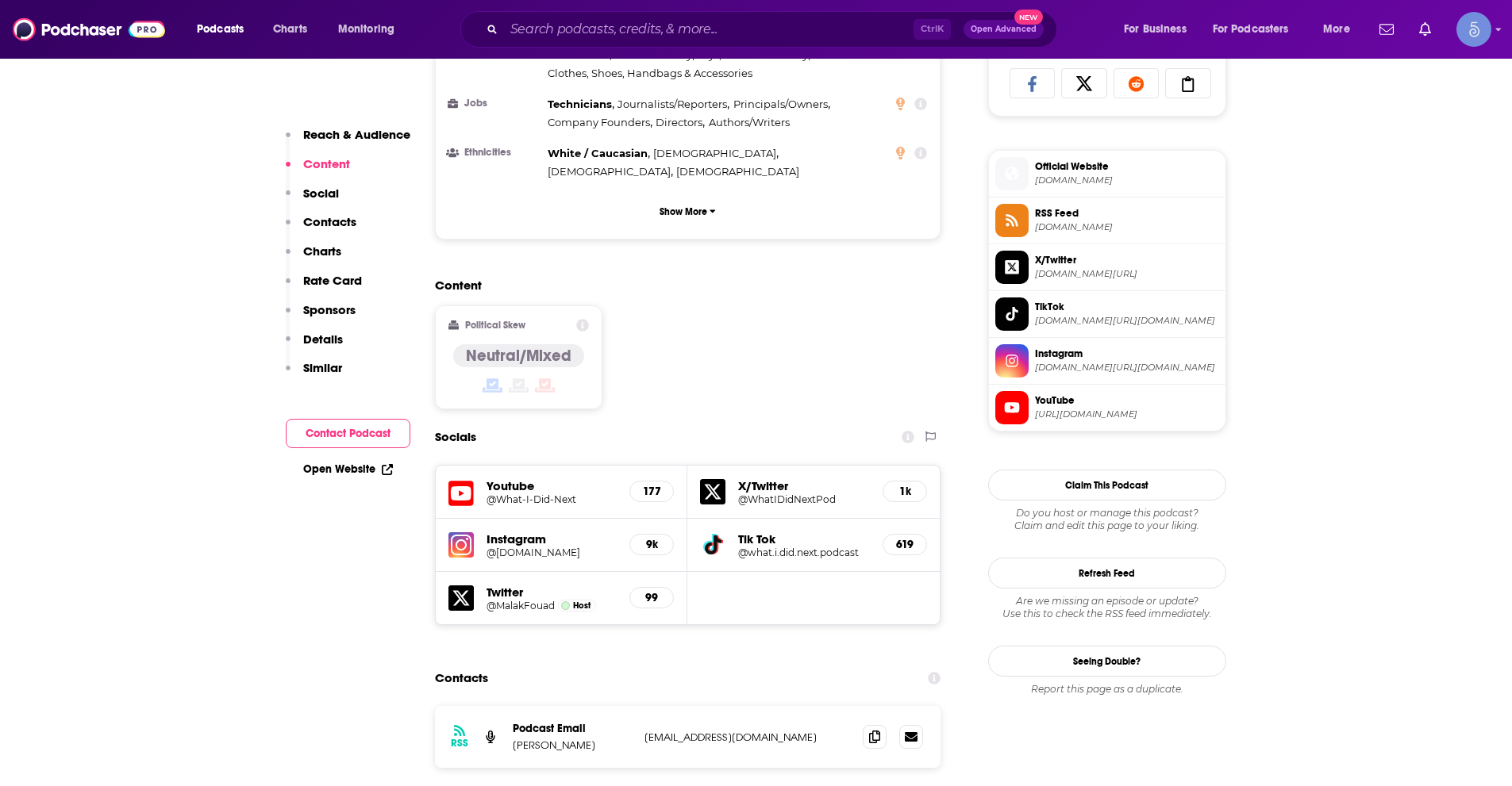
scroll to position [1269, 0]
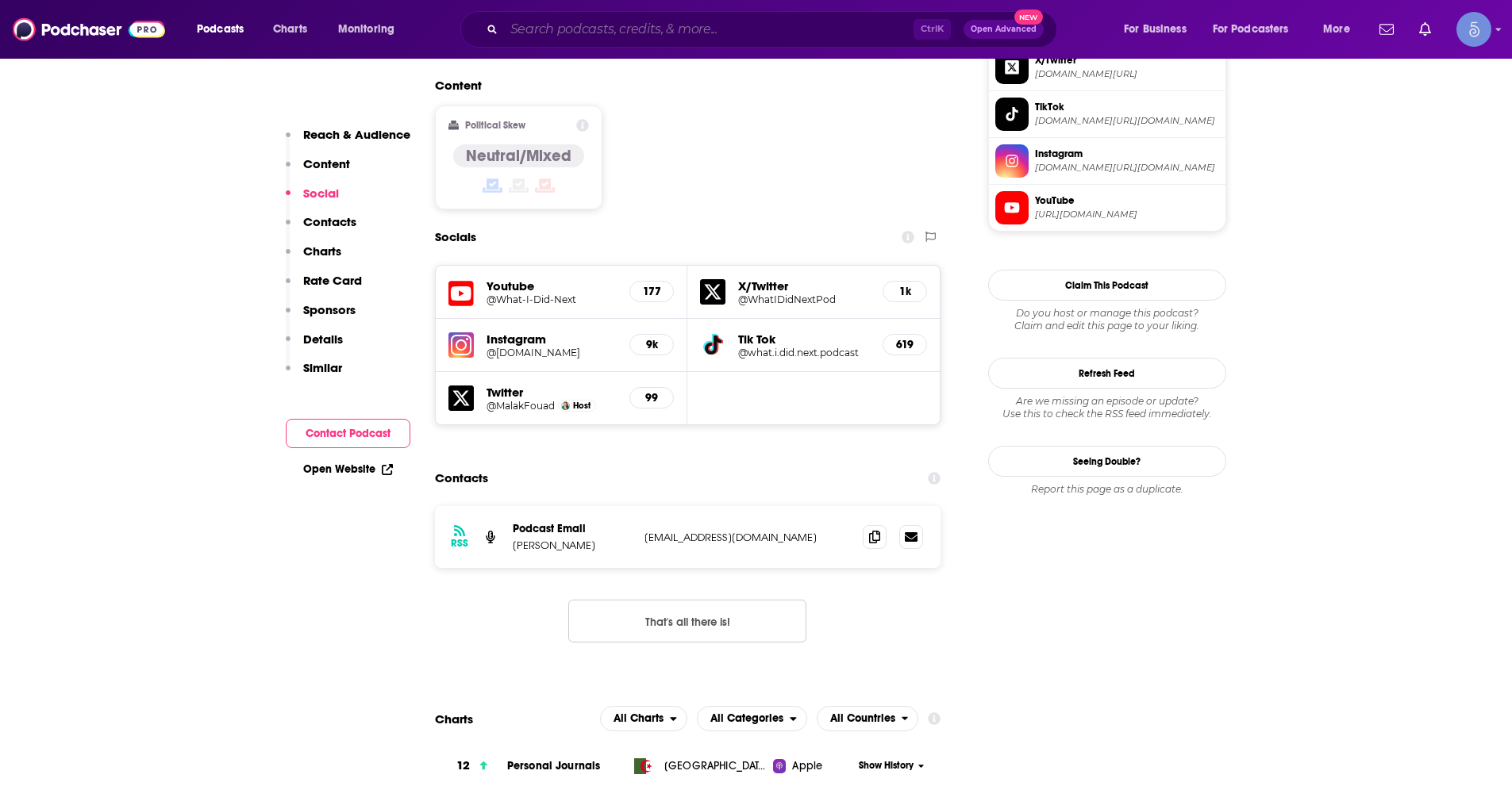
click at [580, 37] on input "Search podcasts, credits, & more..." at bounding box center [709, 29] width 410 height 25
paste input ""The Cognitive Revolution" | AI Builders, Researchers, and Live Player Analysis"
type input ""The Cognitive Revolution" | AI Builders, Researchers, and Live Player Analysis"
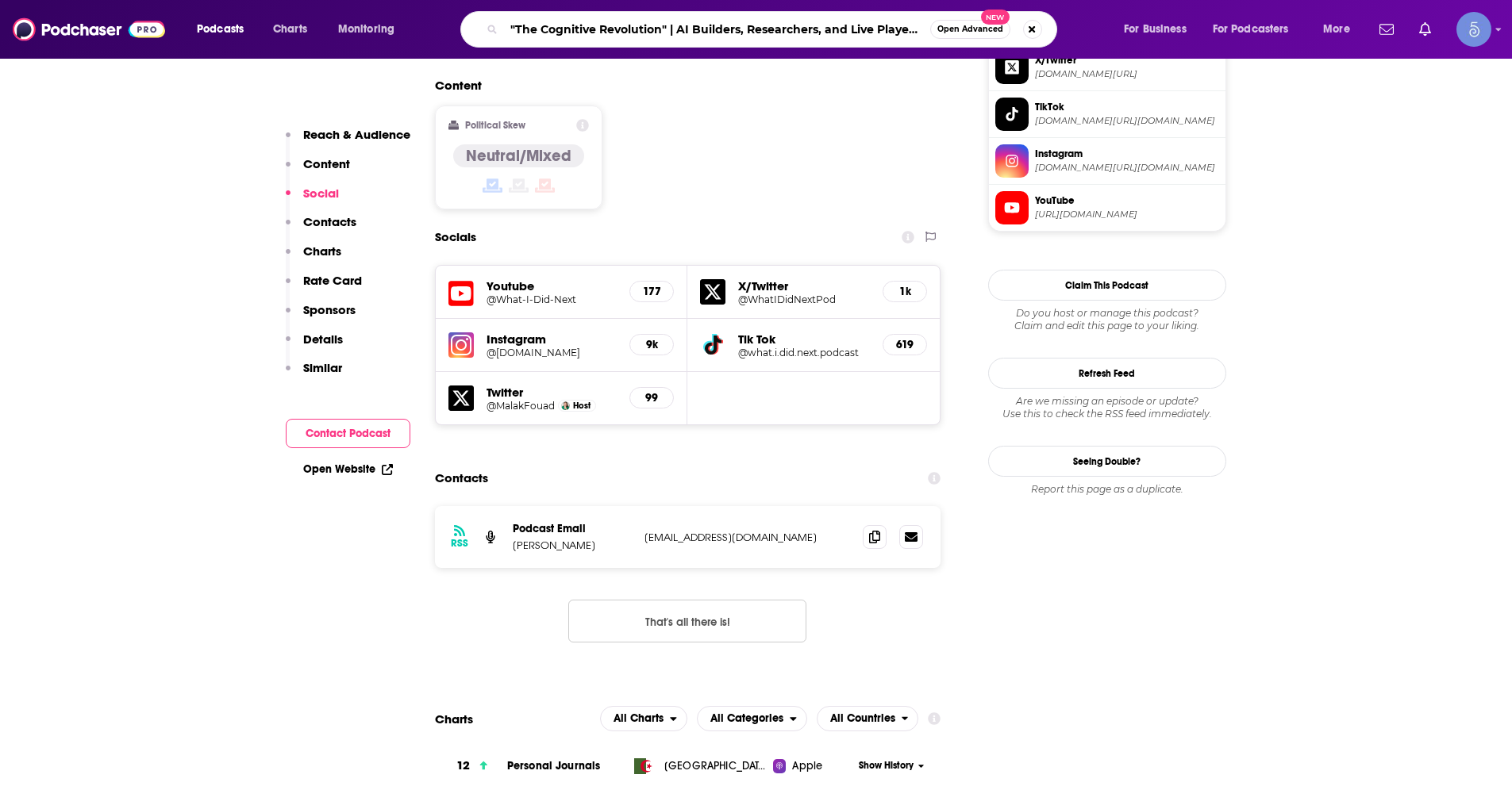
scroll to position [0, 40]
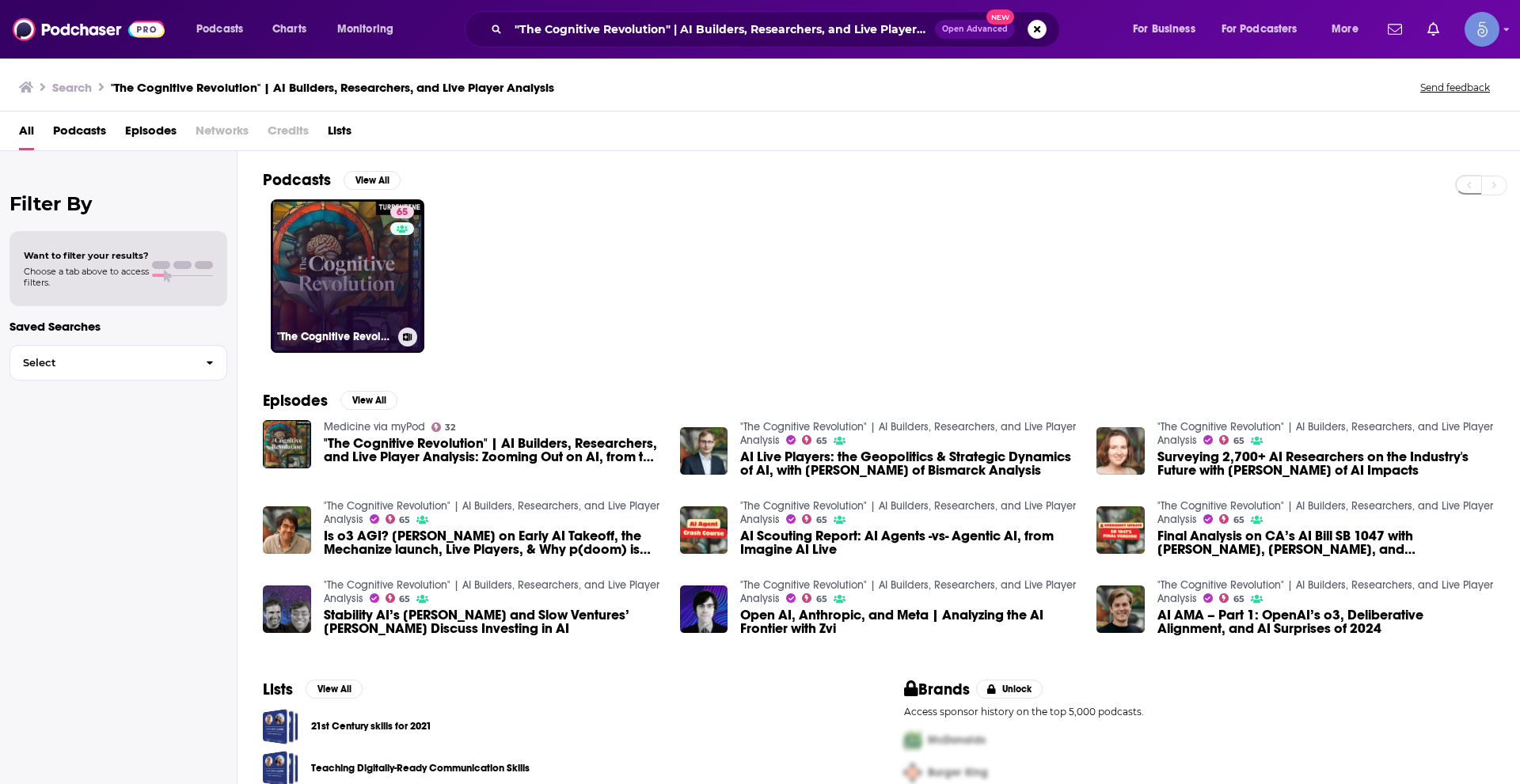
click at [324, 262] on link "65 "The Cognitive Revolution" | AI Builders, Researchers, and Live Player Analy…" at bounding box center [347, 276] width 153 height 153
